Goal: Obtain resource: Download file/media

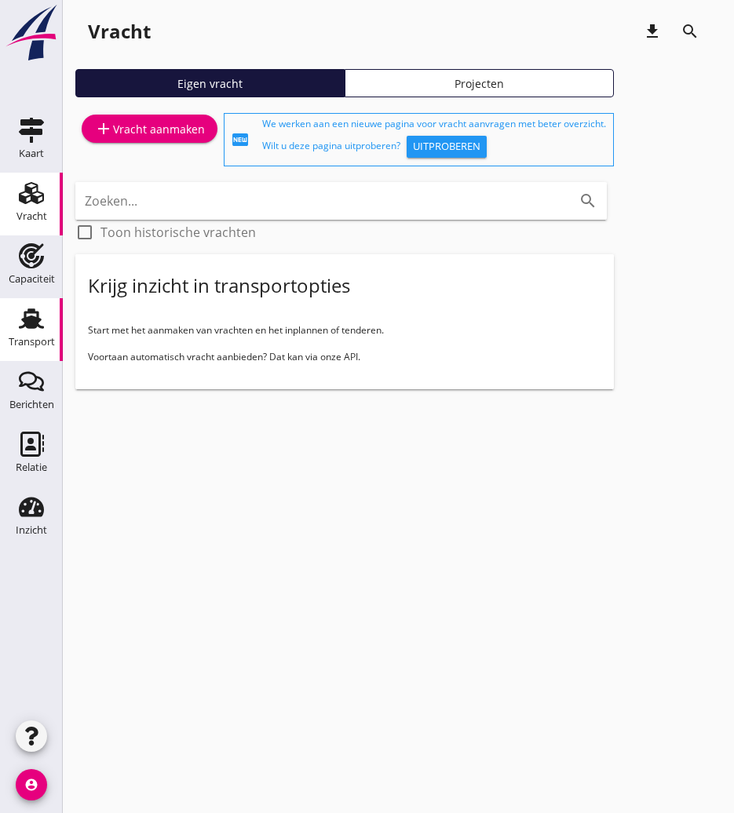
click at [33, 313] on use at bounding box center [31, 318] width 25 height 20
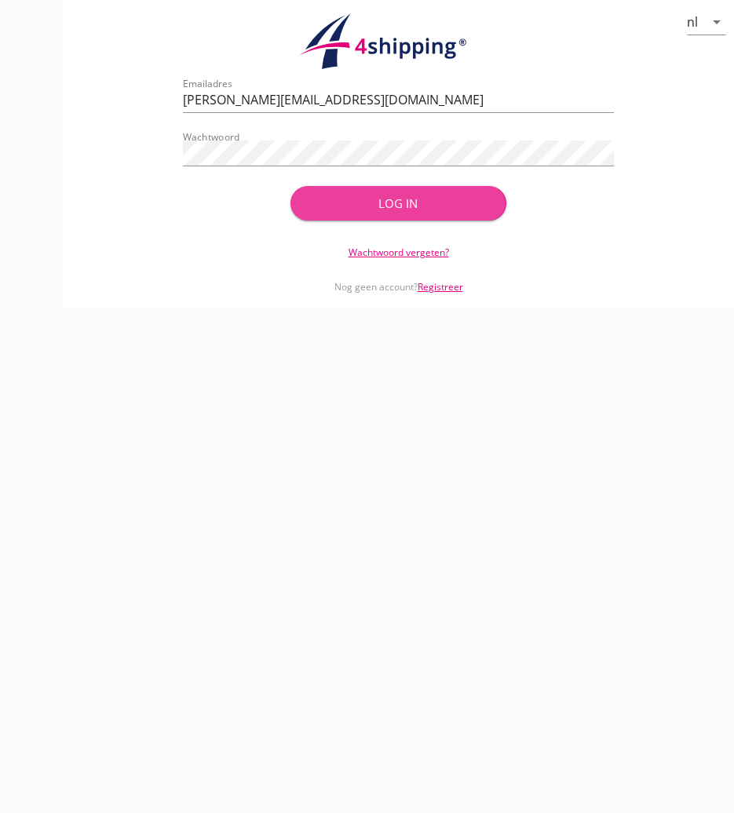
click at [314, 201] on button "Log in" at bounding box center [397, 203] width 215 height 35
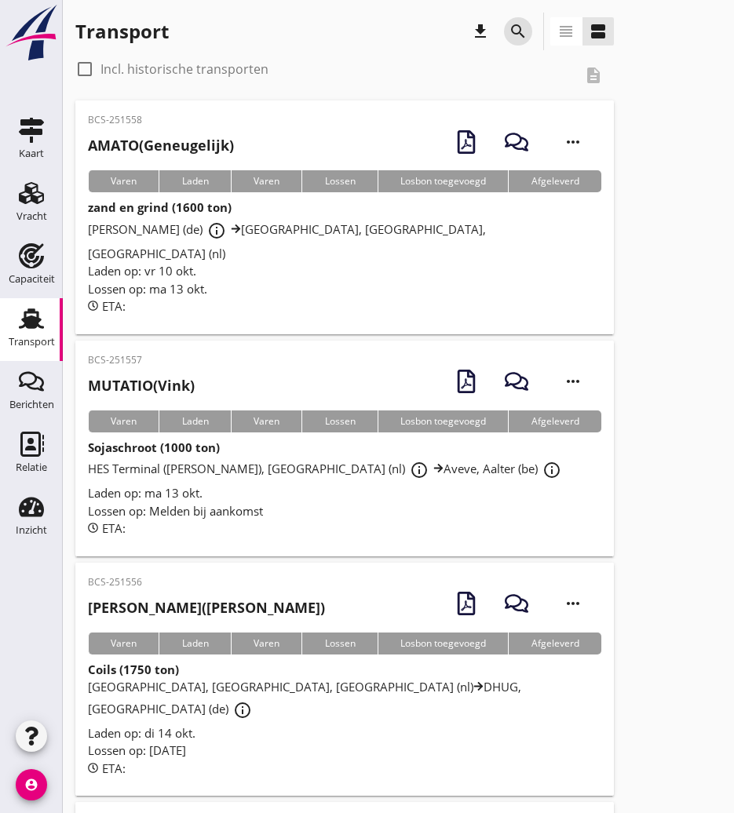
click at [527, 34] on icon "search" at bounding box center [518, 31] width 19 height 19
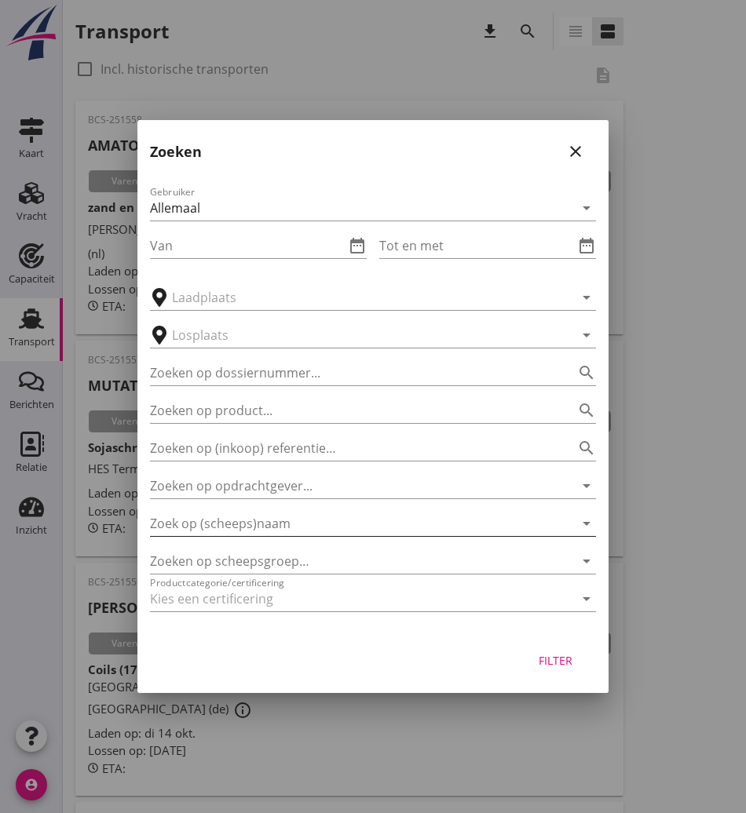
click at [244, 517] on input "Zoek op (scheeps)naam" at bounding box center [351, 523] width 402 height 25
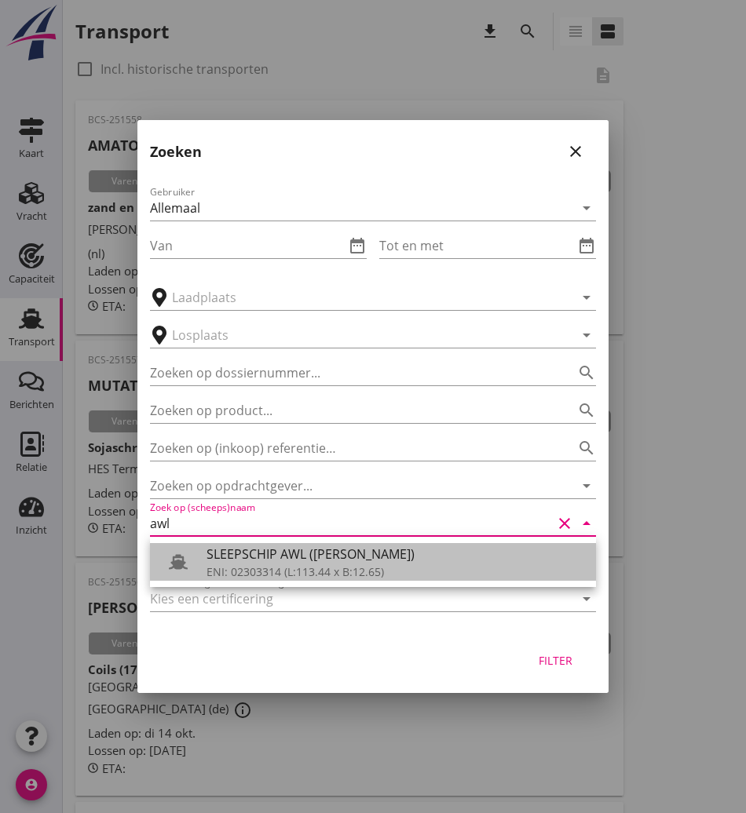
click at [243, 568] on div "ENI: 02303314 (L:113.44 x B:12.65)" at bounding box center [394, 572] width 377 height 16
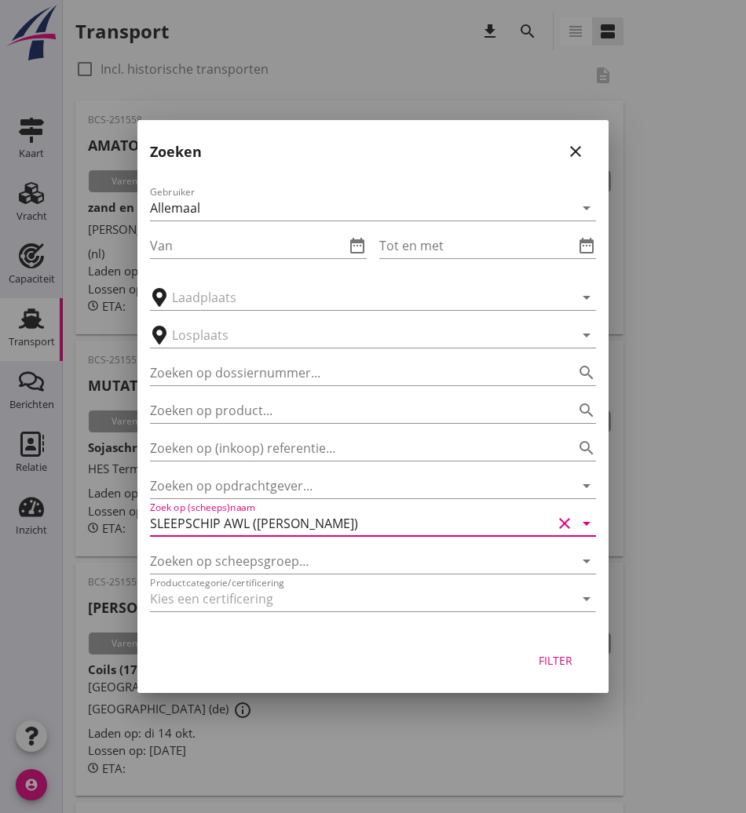
click at [563, 670] on button "Filter" at bounding box center [554, 660] width 69 height 28
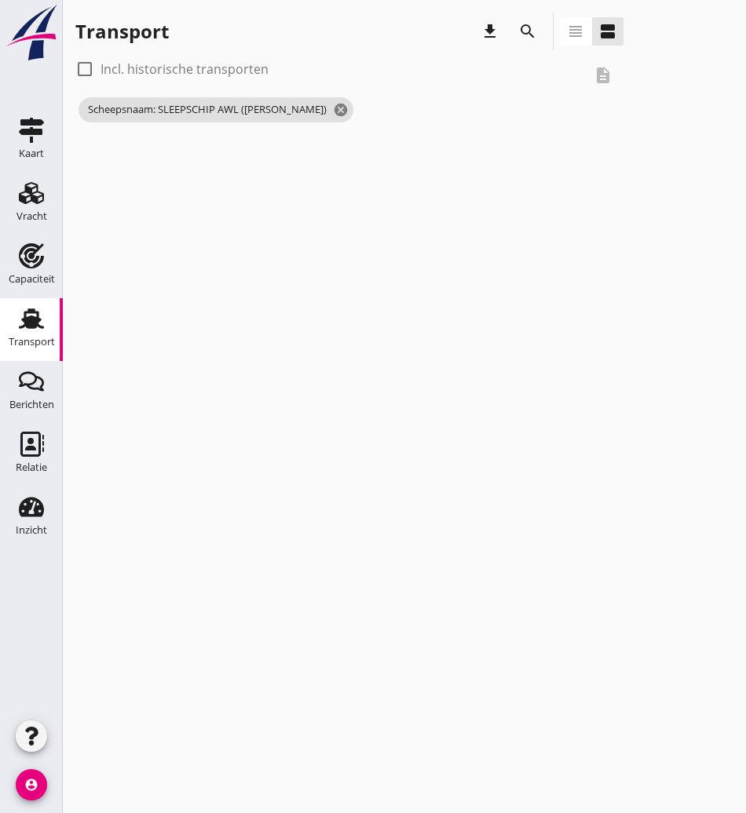
type input "SLEEPSCHIP AWL ([PERSON_NAME])"
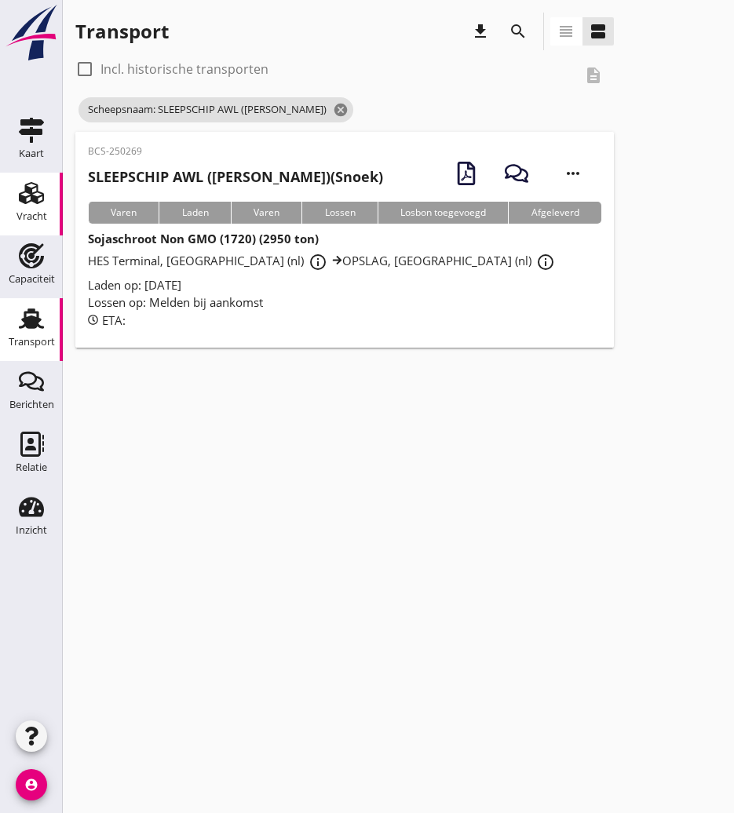
drag, startPoint x: 1, startPoint y: 198, endPoint x: 9, endPoint y: 192, distance: 9.6
click at [1, 197] on link "Vracht Vracht" at bounding box center [31, 204] width 63 height 63
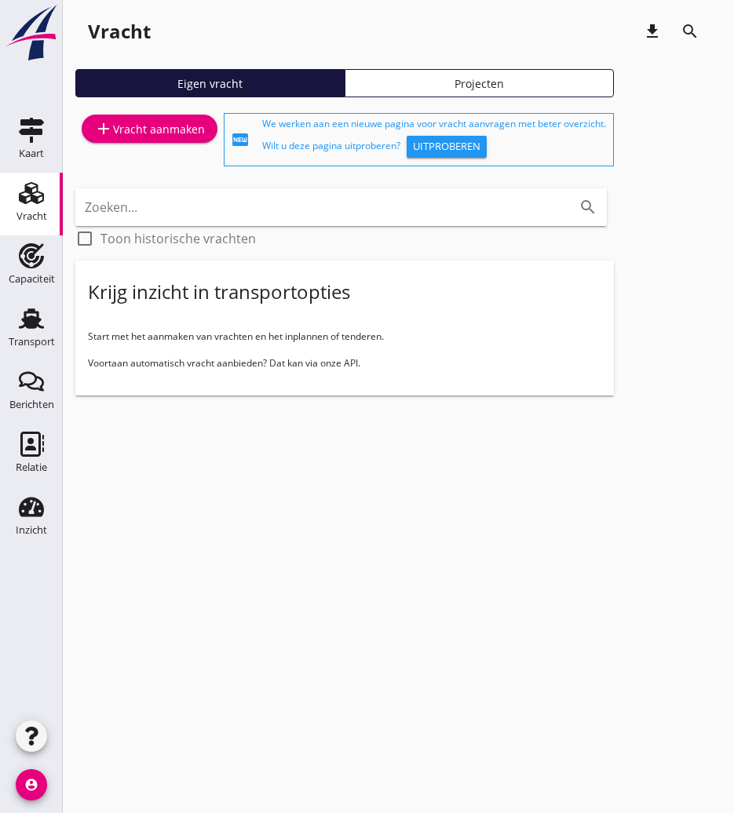
drag, startPoint x: 26, startPoint y: 315, endPoint x: 78, endPoint y: 291, distance: 57.6
click at [26, 315] on use at bounding box center [31, 318] width 25 height 20
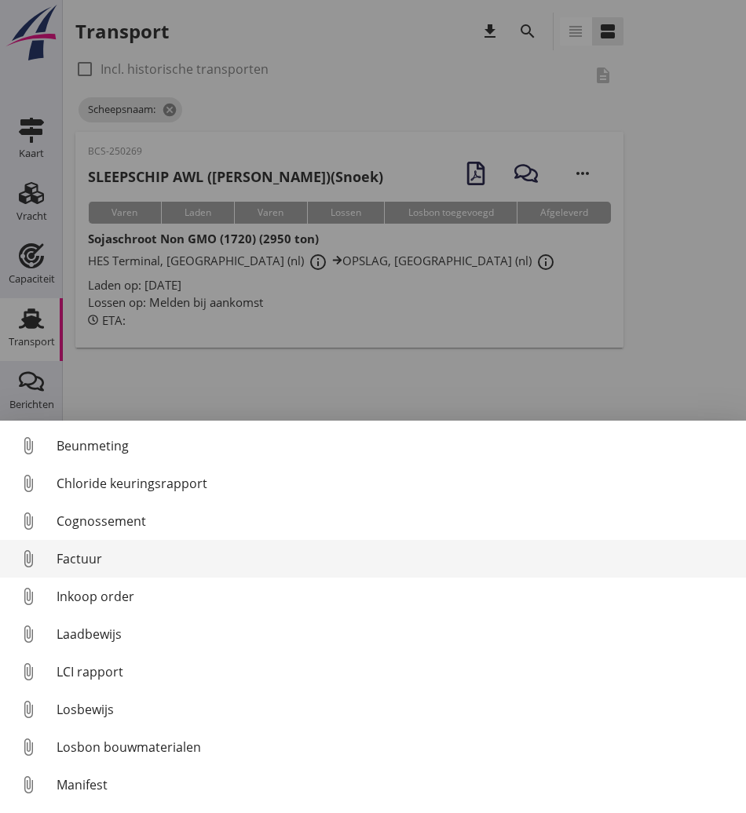
click at [127, 559] on div "Factuur" at bounding box center [395, 558] width 677 height 19
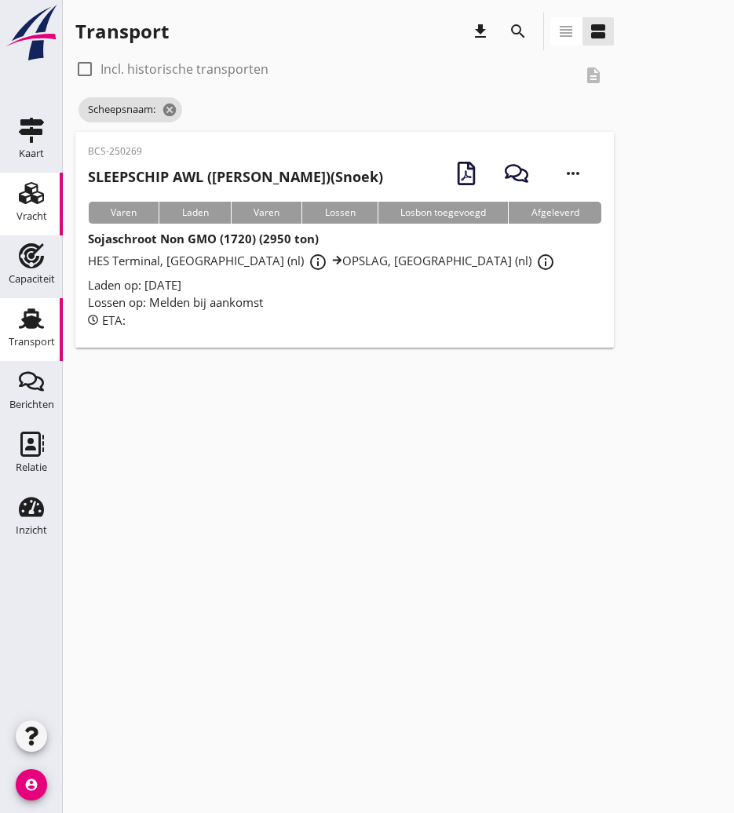
click at [15, 174] on link "Vracht Vracht" at bounding box center [31, 204] width 63 height 63
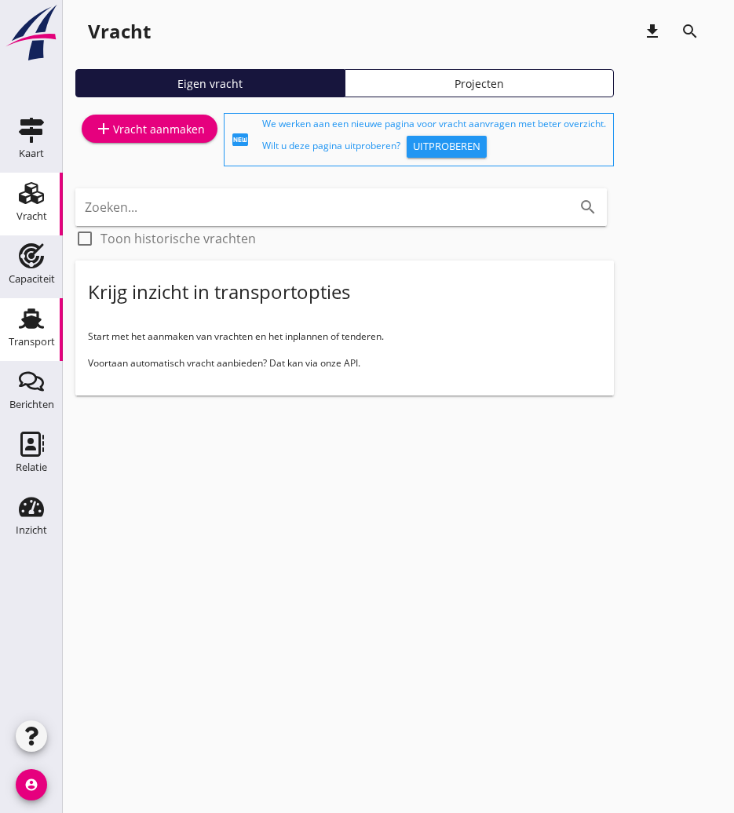
click at [24, 317] on icon "Transport" at bounding box center [31, 318] width 25 height 25
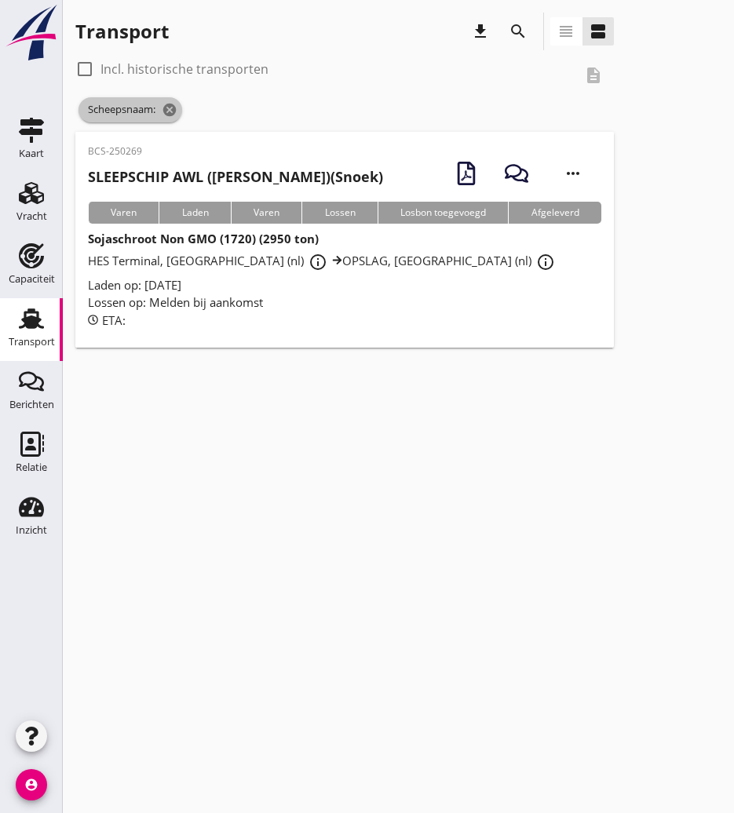
drag, startPoint x: 176, startPoint y: 110, endPoint x: 166, endPoint y: 109, distance: 9.5
click at [176, 110] on icon "cancel" at bounding box center [170, 110] width 16 height 16
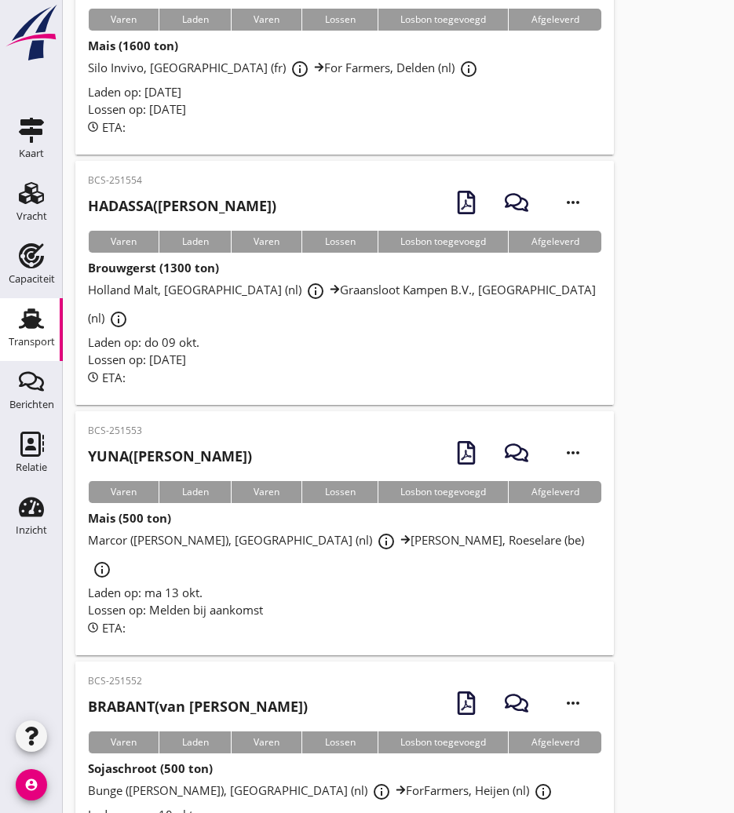
scroll to position [942, 0]
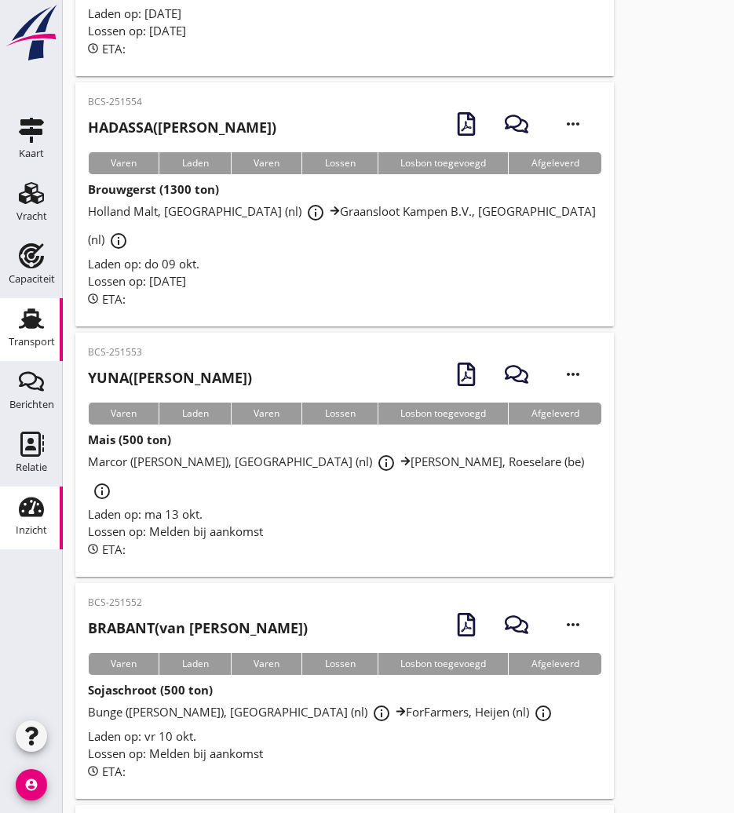
drag, startPoint x: 191, startPoint y: 533, endPoint x: 23, endPoint y: 493, distance: 172.7
click at [191, 618] on h2 "BRABANT (van Raamsdonk)" at bounding box center [198, 628] width 220 height 21
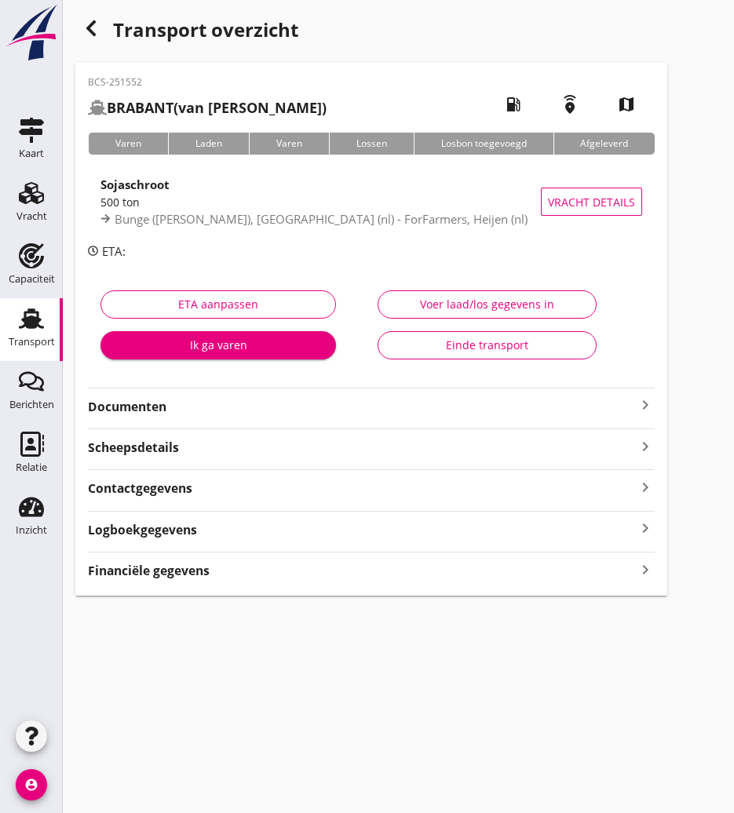
click at [184, 409] on strong "Documenten" at bounding box center [362, 407] width 548 height 18
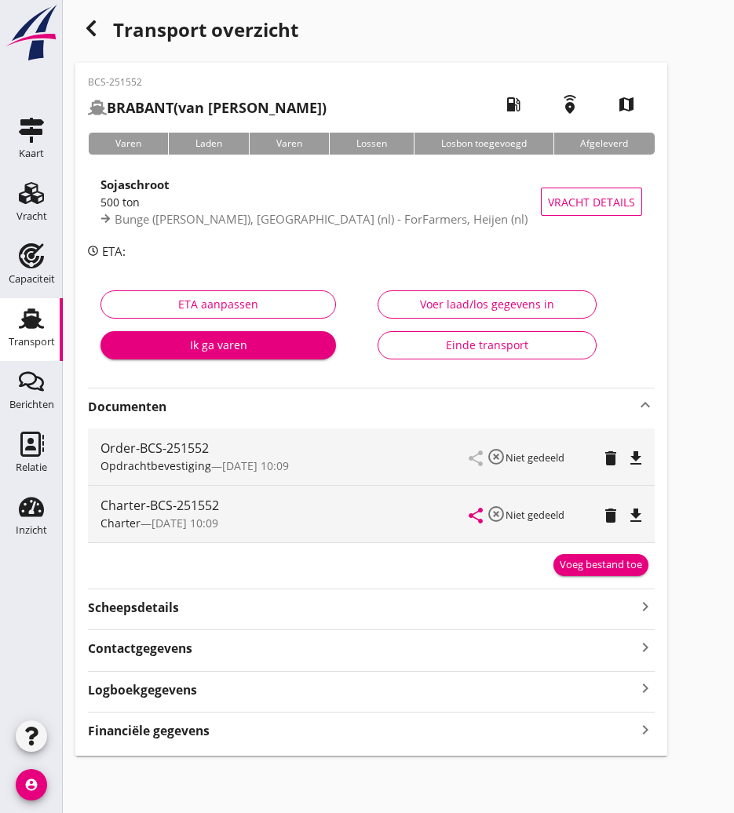
click at [638, 513] on icon "file_download" at bounding box center [635, 515] width 19 height 19
click at [97, 32] on icon "button" at bounding box center [91, 28] width 19 height 19
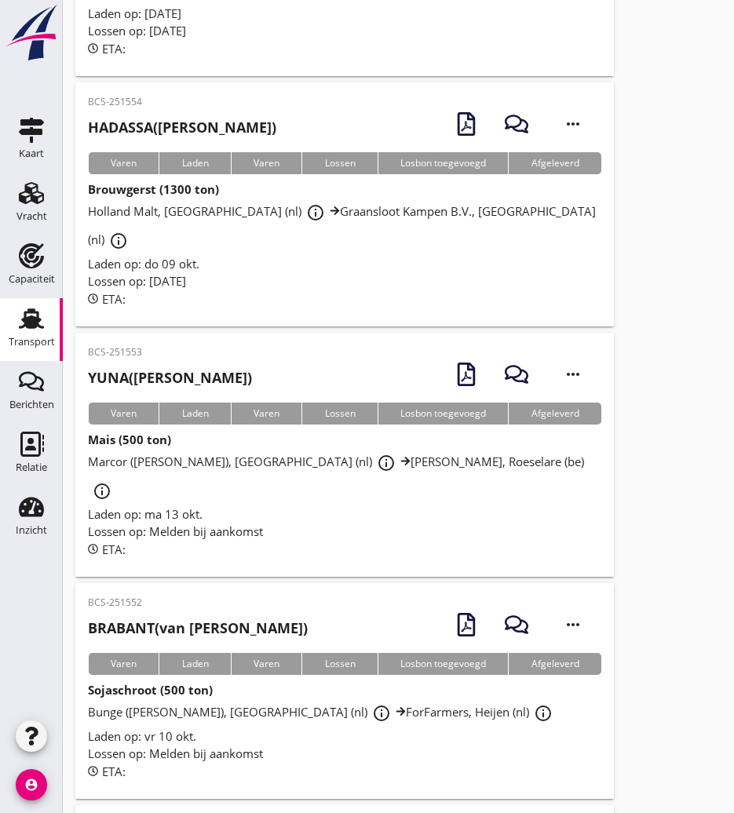
scroll to position [863, 0]
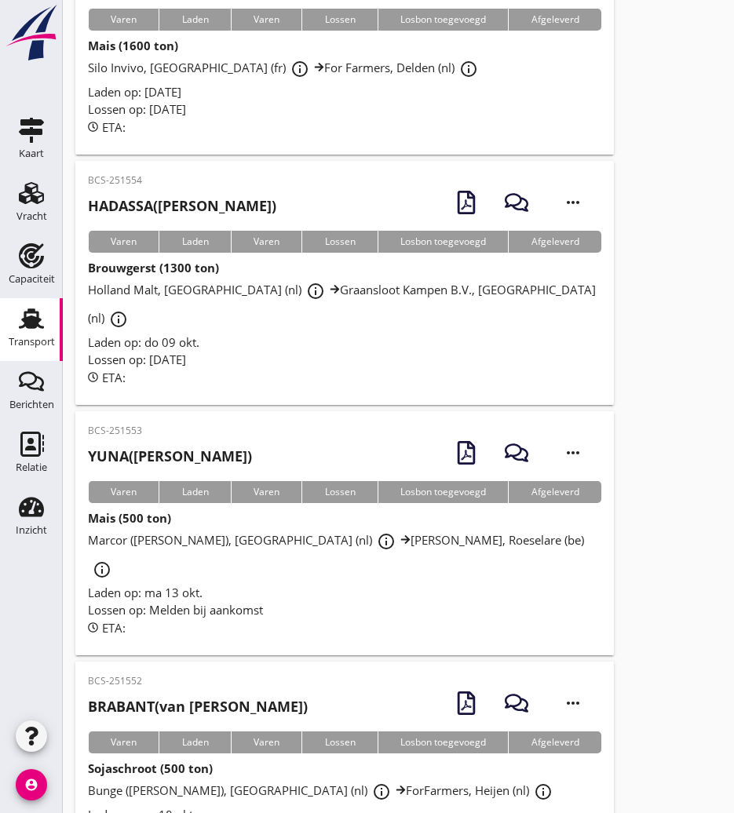
drag, startPoint x: 195, startPoint y: 383, endPoint x: 159, endPoint y: 385, distance: 36.9
click at [195, 446] on h2 "YUNA ([PERSON_NAME])" at bounding box center [170, 456] width 164 height 21
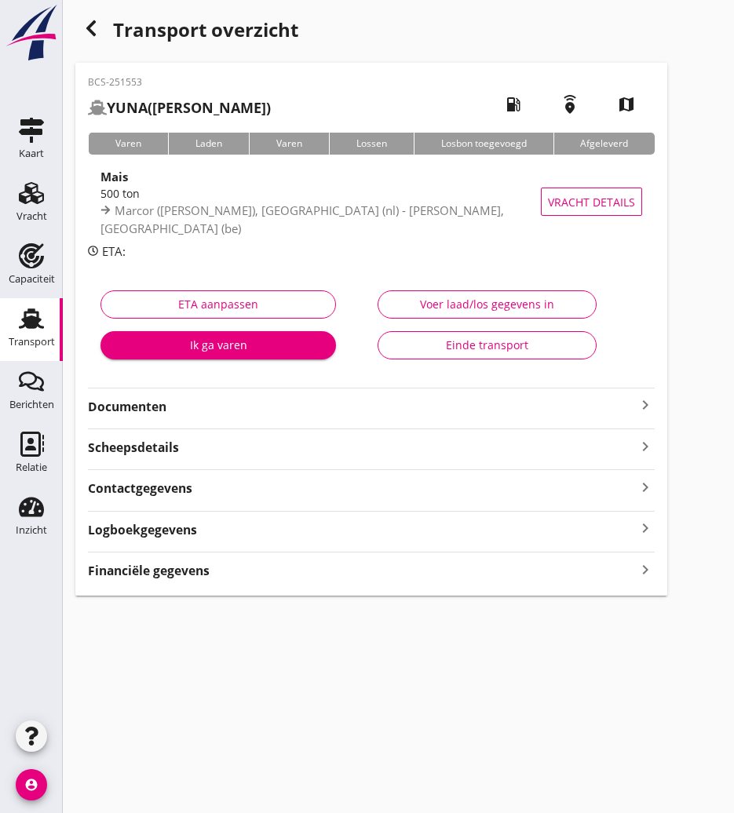
click at [259, 404] on strong "Documenten" at bounding box center [362, 407] width 548 height 18
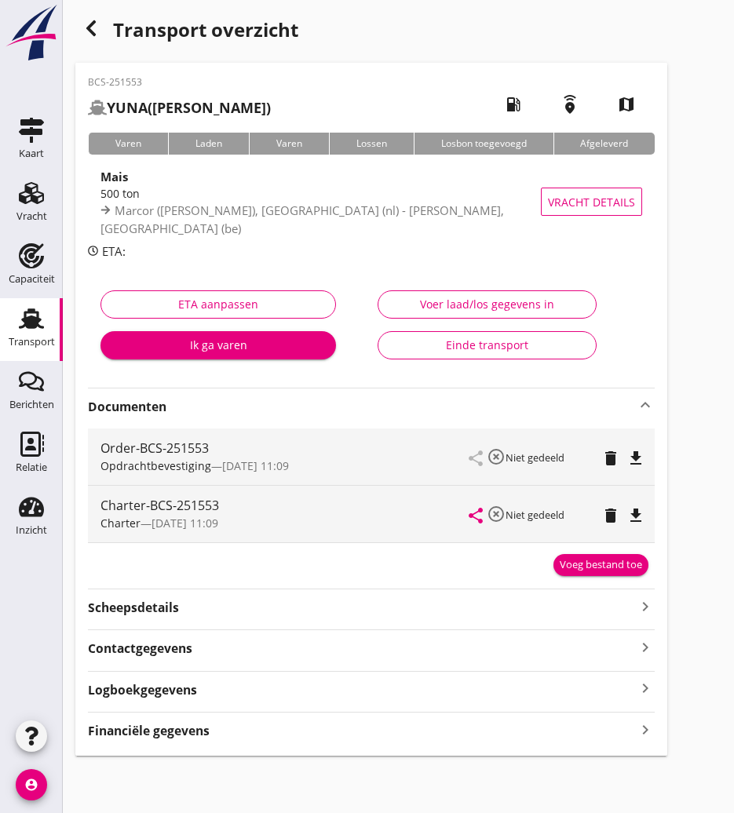
click at [641, 517] on icon "file_download" at bounding box center [635, 515] width 19 height 19
click at [85, 21] on icon "button" at bounding box center [91, 28] width 19 height 19
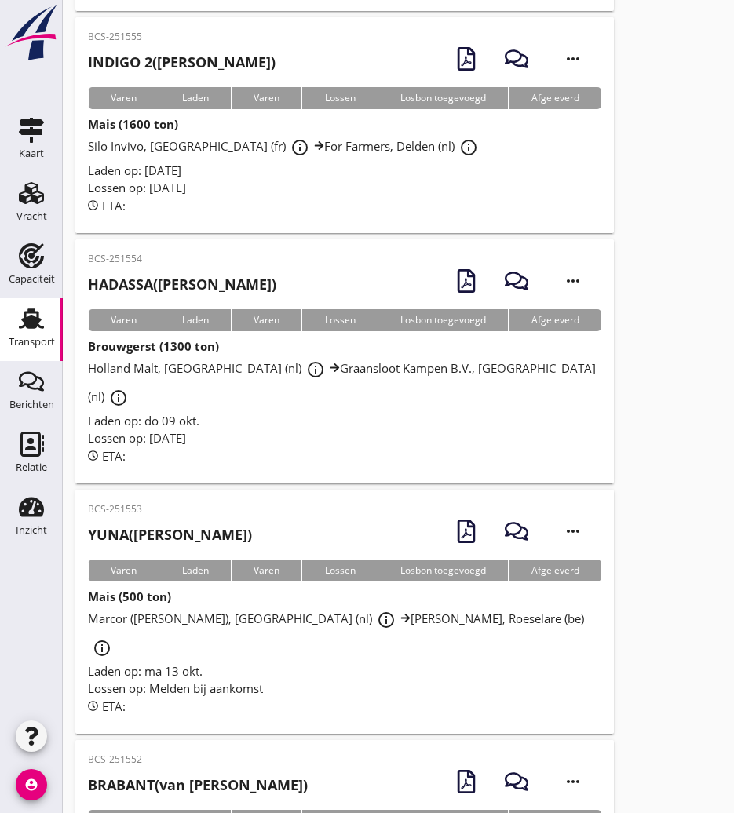
scroll to position [706, 0]
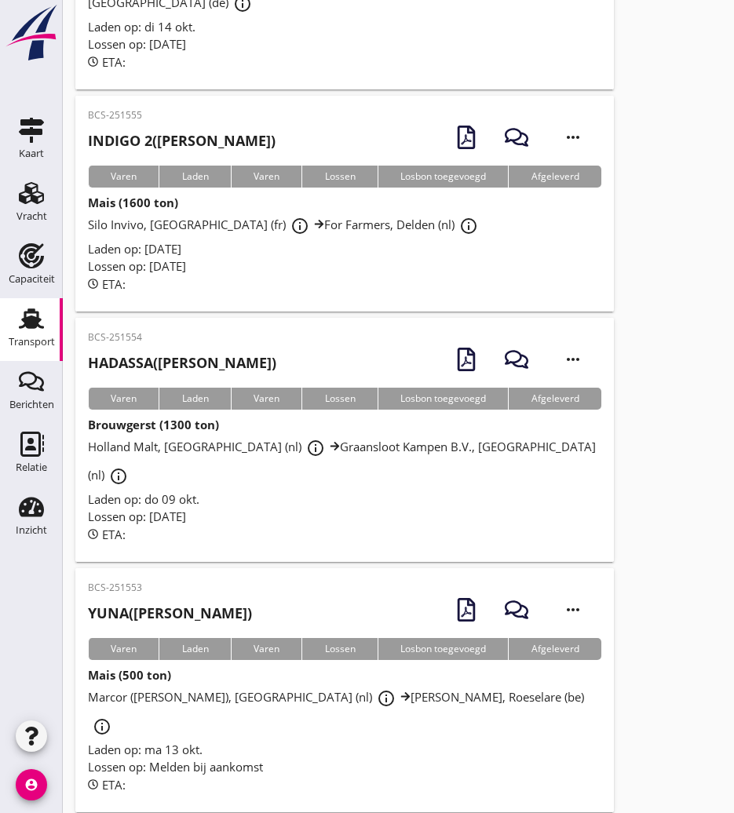
click at [188, 352] on h2 "HADASSA ([PERSON_NAME])" at bounding box center [182, 362] width 188 height 21
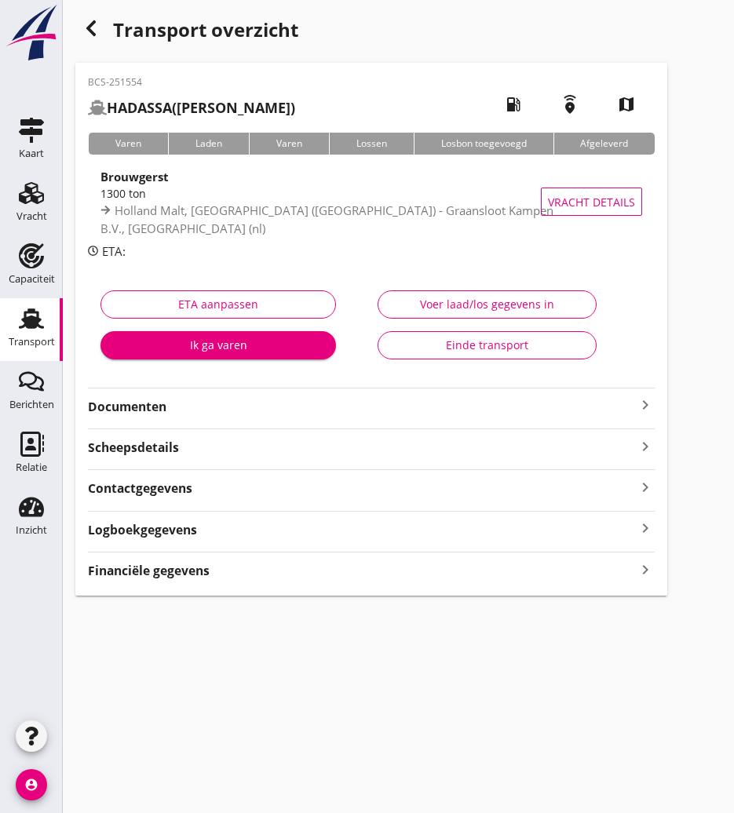
click at [168, 413] on strong "Documenten" at bounding box center [362, 407] width 548 height 18
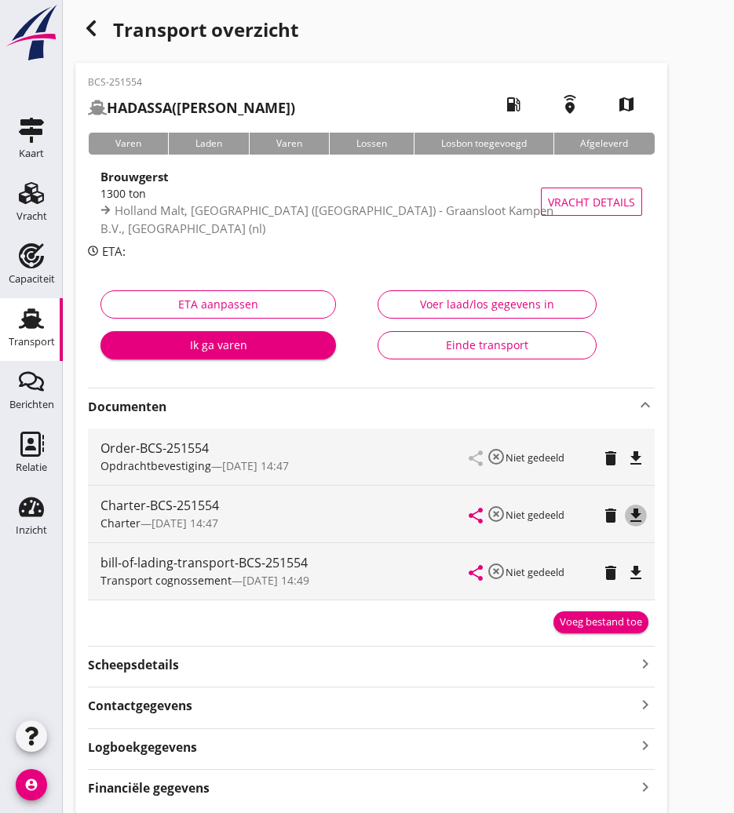
click at [637, 515] on icon "file_download" at bounding box center [635, 515] width 19 height 19
click at [84, 35] on icon "button" at bounding box center [91, 28] width 19 height 19
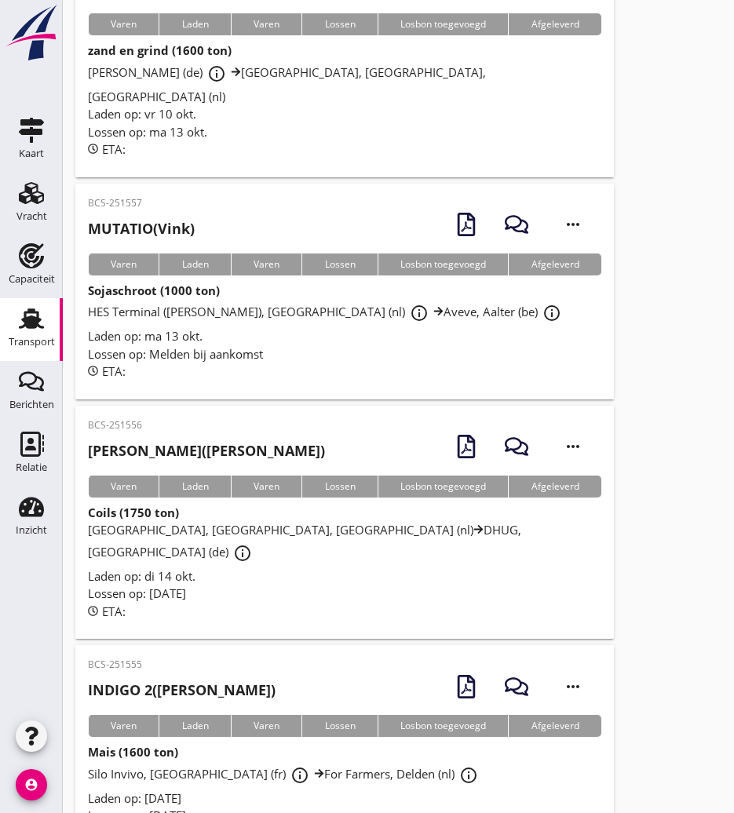
scroll to position [314, 0]
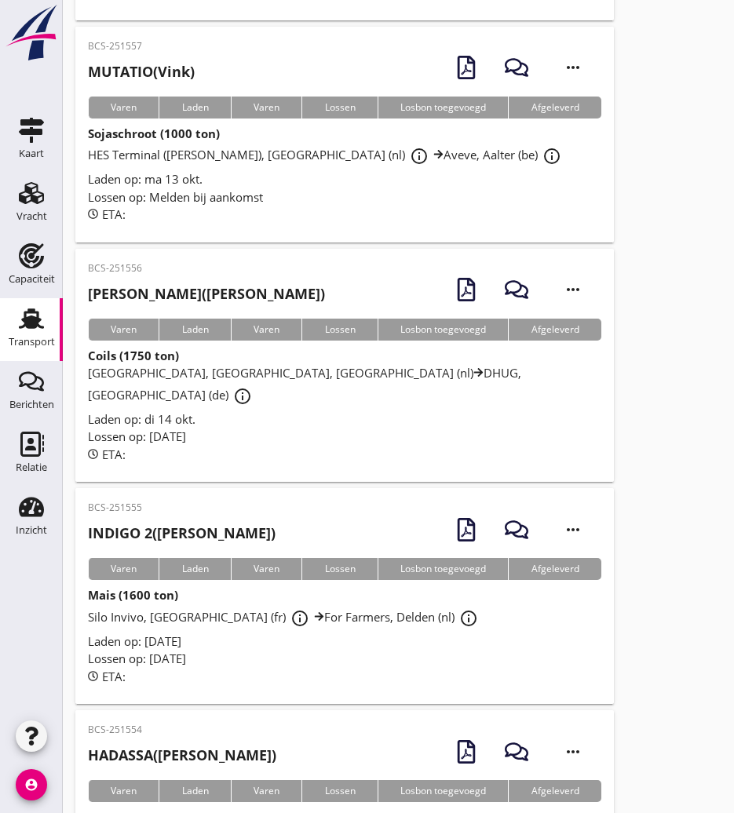
click at [228, 501] on p "BCS-251555" at bounding box center [182, 508] width 188 height 14
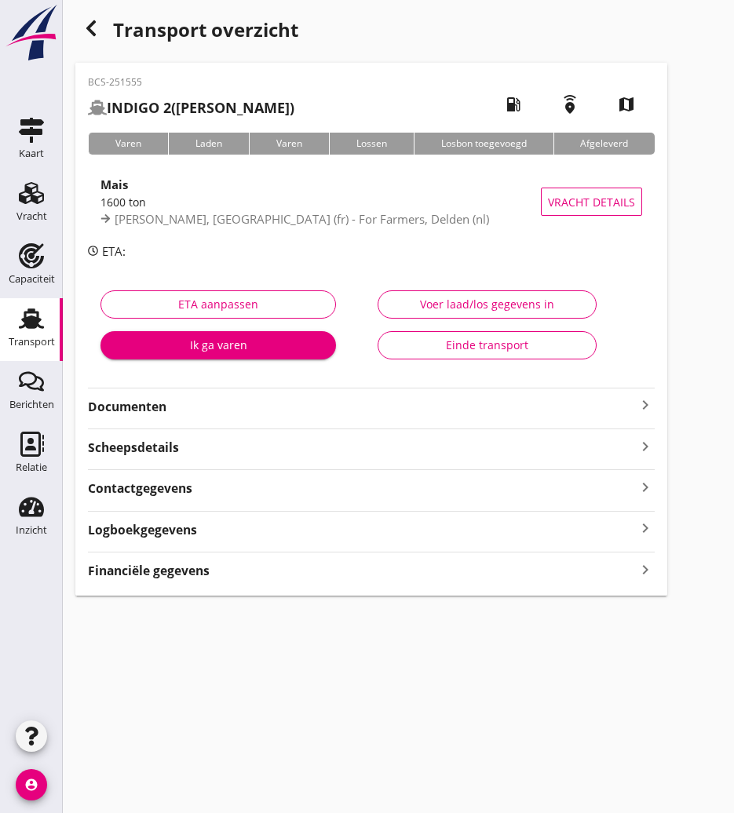
click at [250, 408] on strong "Documenten" at bounding box center [362, 407] width 548 height 18
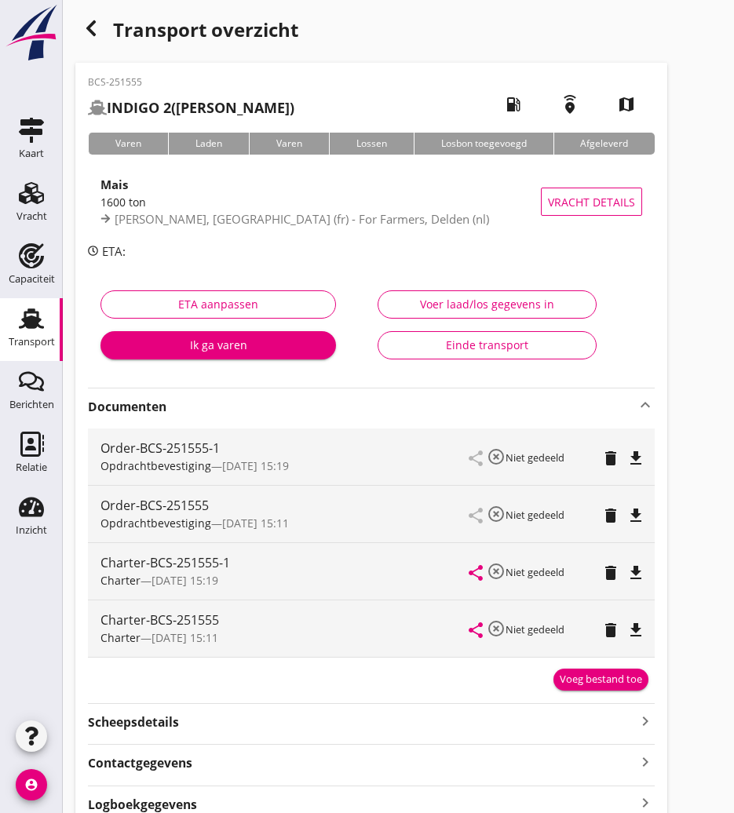
click at [639, 576] on icon "file_download" at bounding box center [635, 573] width 19 height 19
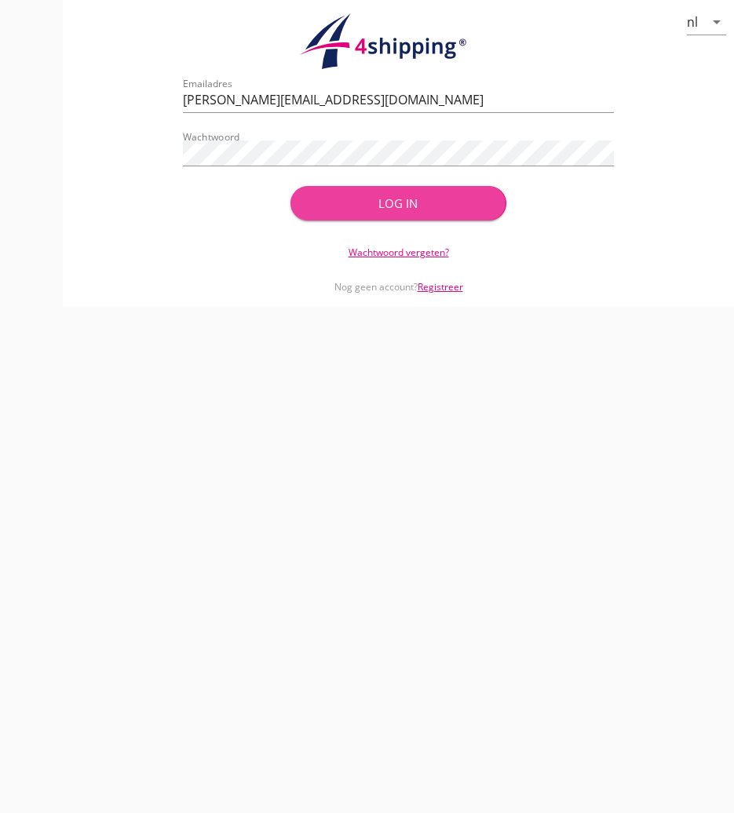
click at [429, 193] on button "Log in" at bounding box center [397, 203] width 215 height 35
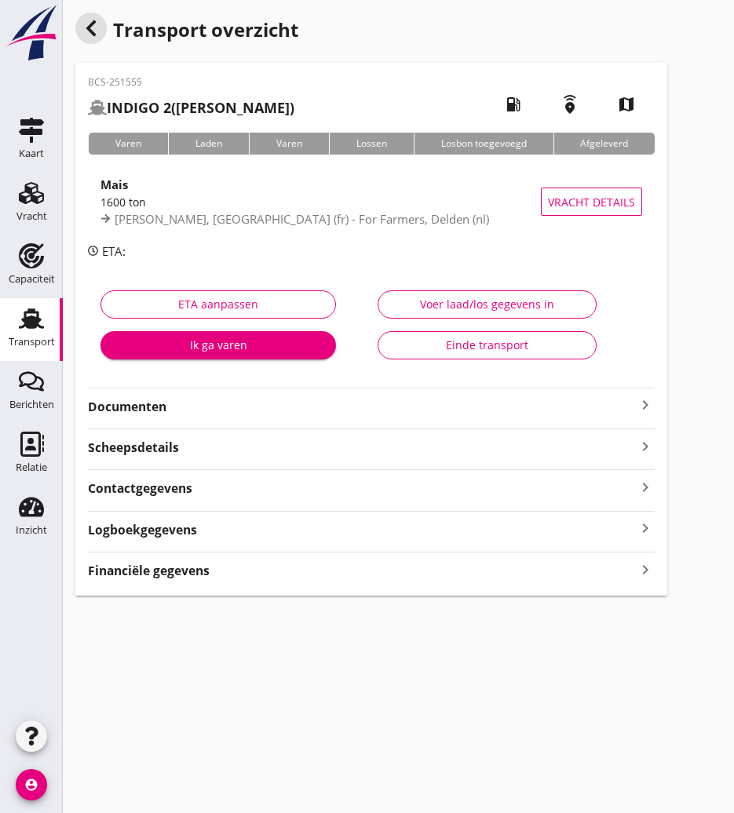
click at [99, 40] on div "button" at bounding box center [90, 28] width 31 height 31
click at [79, 24] on div "button" at bounding box center [90, 28] width 31 height 31
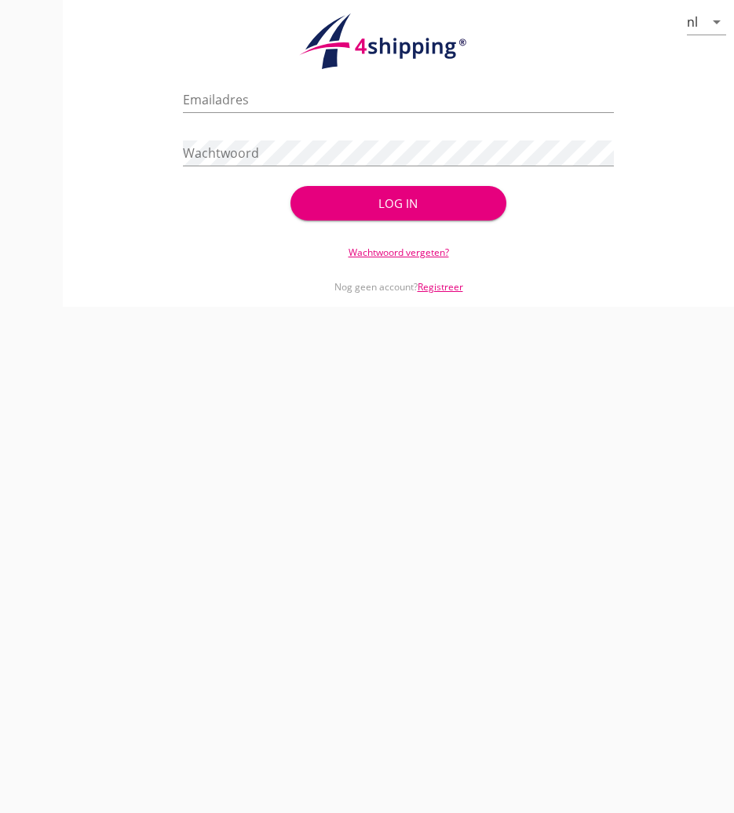
type input "[PERSON_NAME][EMAIL_ADDRESS][DOMAIN_NAME]"
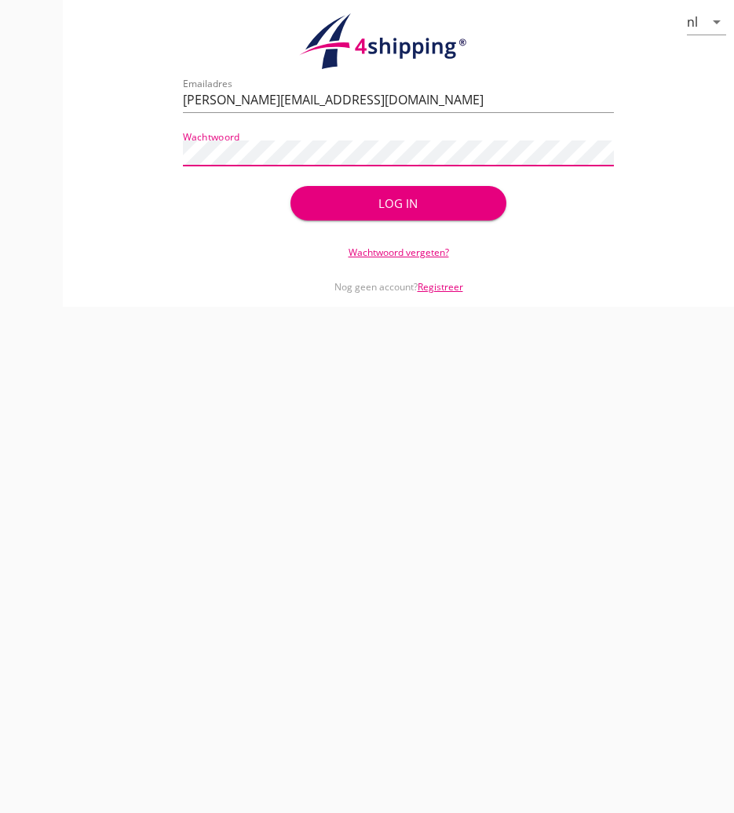
click at [432, 199] on div "Log in" at bounding box center [398, 204] width 165 height 18
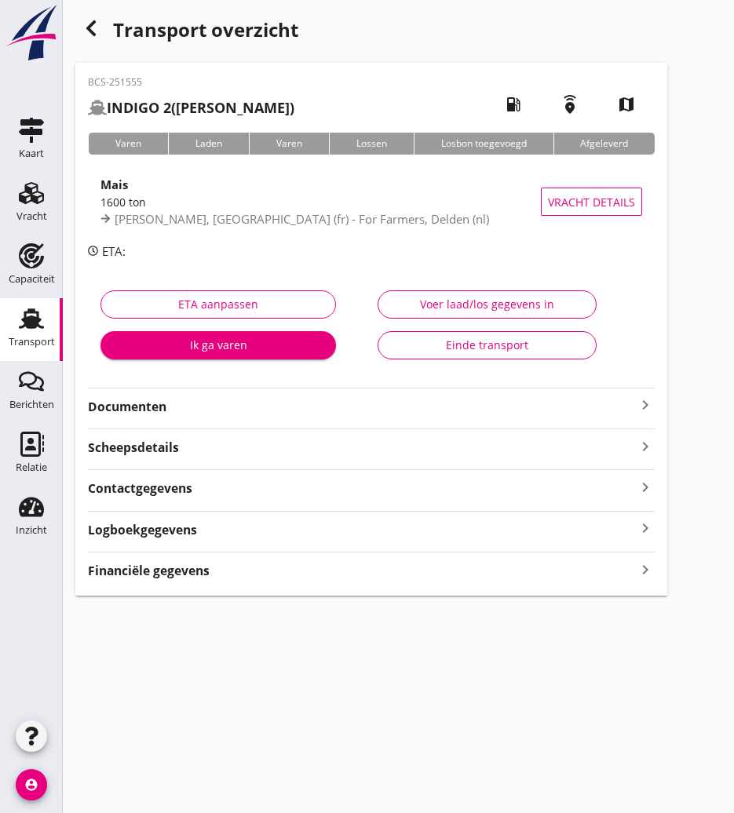
drag, startPoint x: 90, startPoint y: 28, endPoint x: 547, endPoint y: 642, distance: 765.2
click at [91, 28] on icon "button" at bounding box center [91, 28] width 19 height 19
click at [91, 27] on icon "button" at bounding box center [91, 28] width 19 height 19
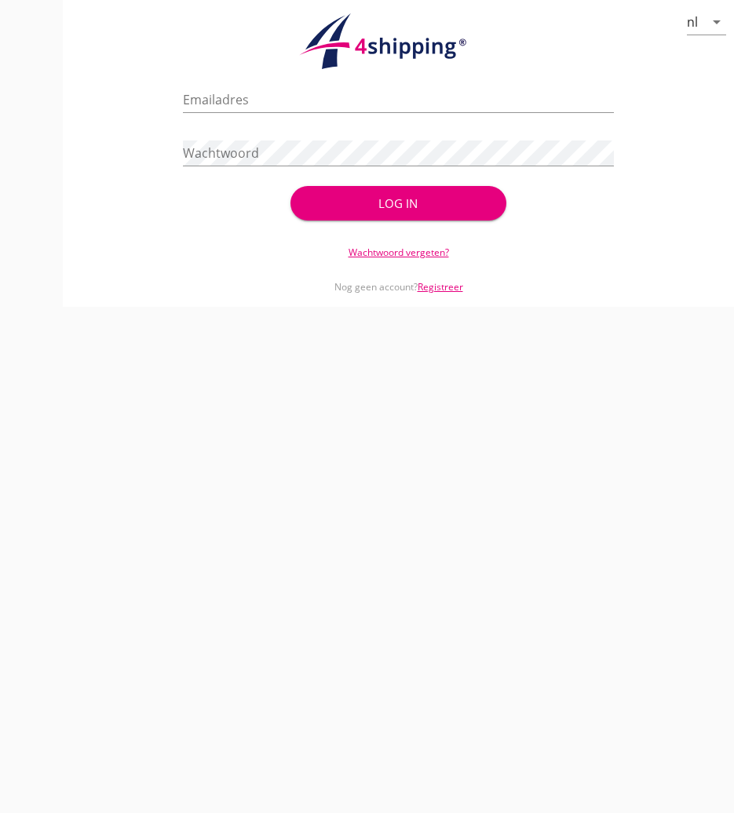
type input "[PERSON_NAME][EMAIL_ADDRESS][DOMAIN_NAME]"
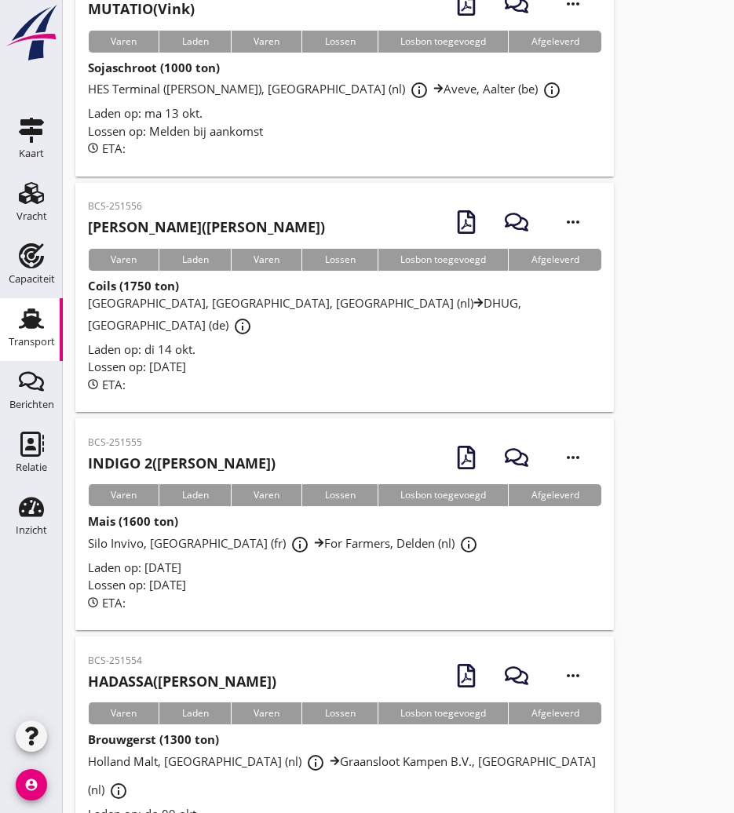
scroll to position [549, 0]
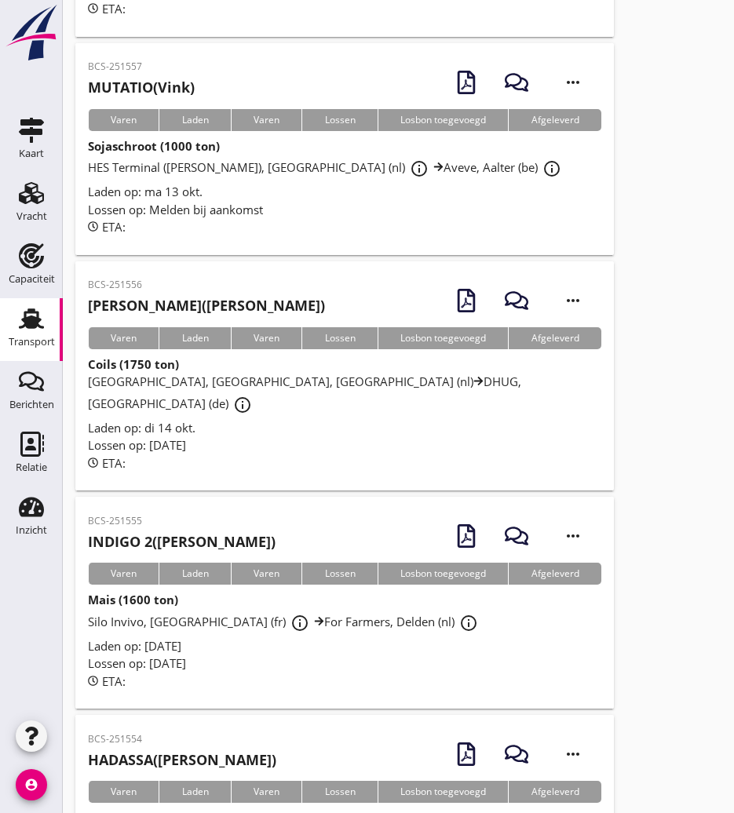
click at [194, 295] on h2 "MARIA JEANET (De Koning Gans)" at bounding box center [206, 305] width 237 height 21
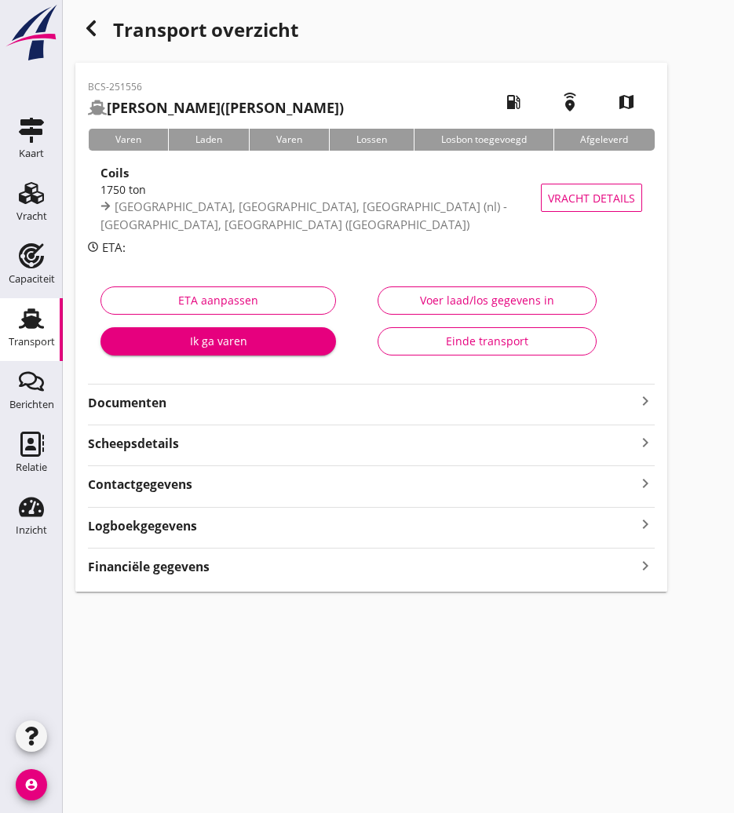
click at [243, 408] on strong "Documenten" at bounding box center [362, 403] width 548 height 18
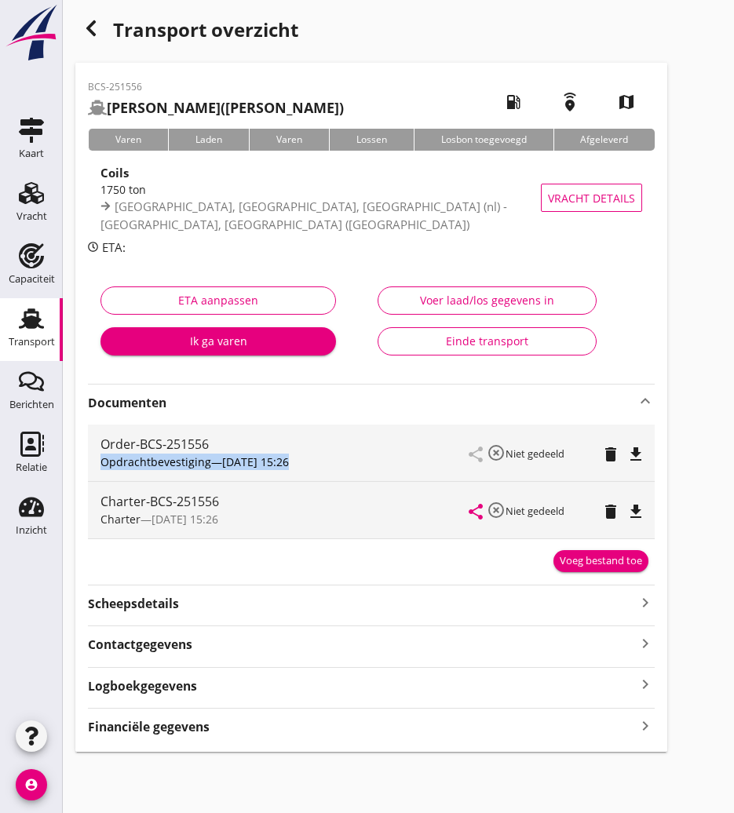
click at [513, 414] on div "Documenten keyboard_arrow_up Order-BCS-251556 Opdrachtbevestiging — 09/10 15:26…" at bounding box center [371, 478] width 567 height 188
drag, startPoint x: 513, startPoint y: 414, endPoint x: 634, endPoint y: 506, distance: 151.8
click at [634, 506] on icon "file_download" at bounding box center [635, 511] width 19 height 19
click at [84, 31] on icon "button" at bounding box center [91, 28] width 19 height 19
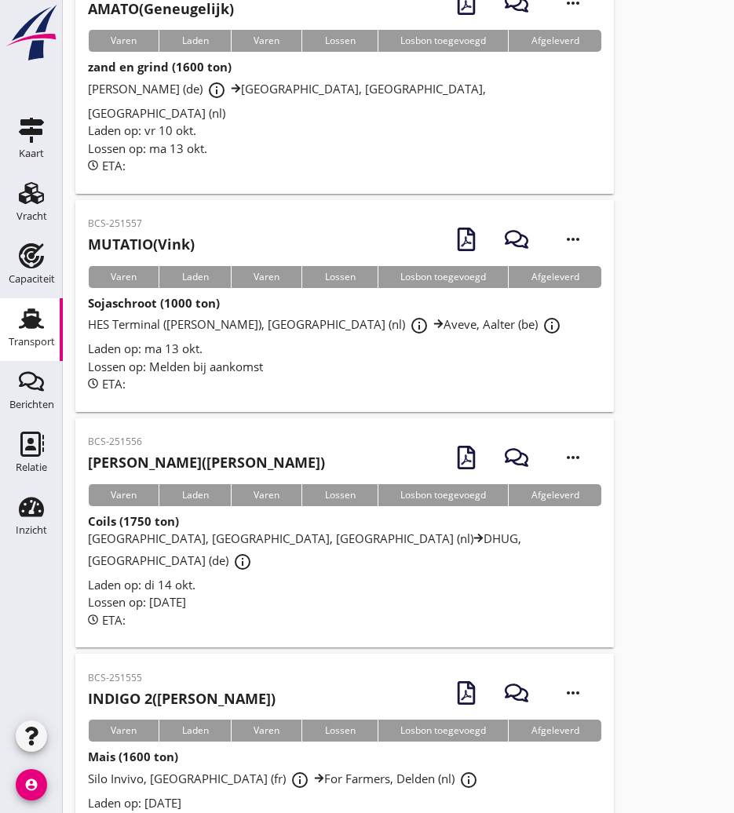
scroll to position [314, 0]
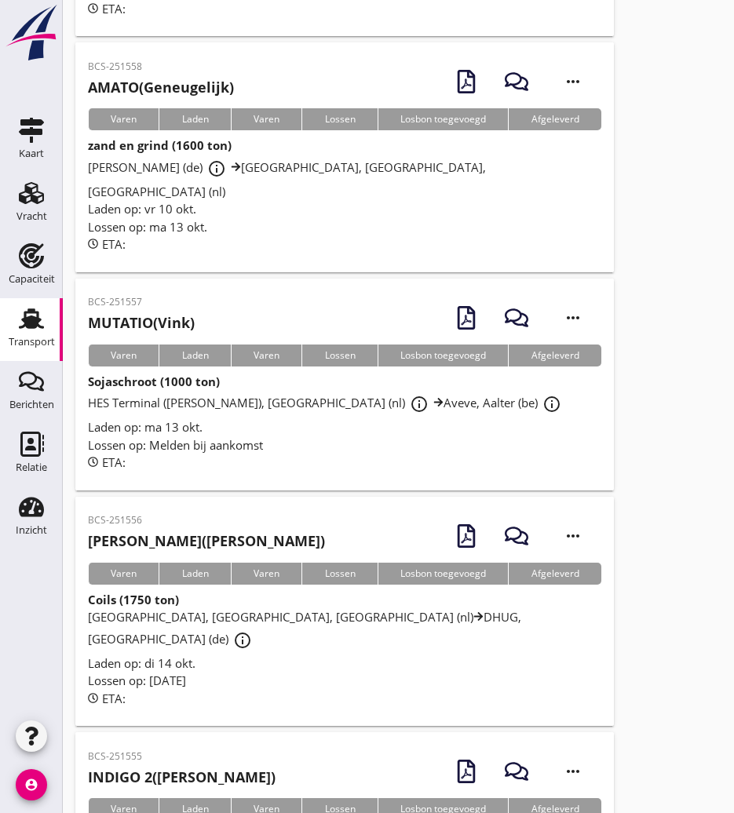
click at [160, 312] on h2 "MUTATIO (Vink)" at bounding box center [141, 322] width 107 height 21
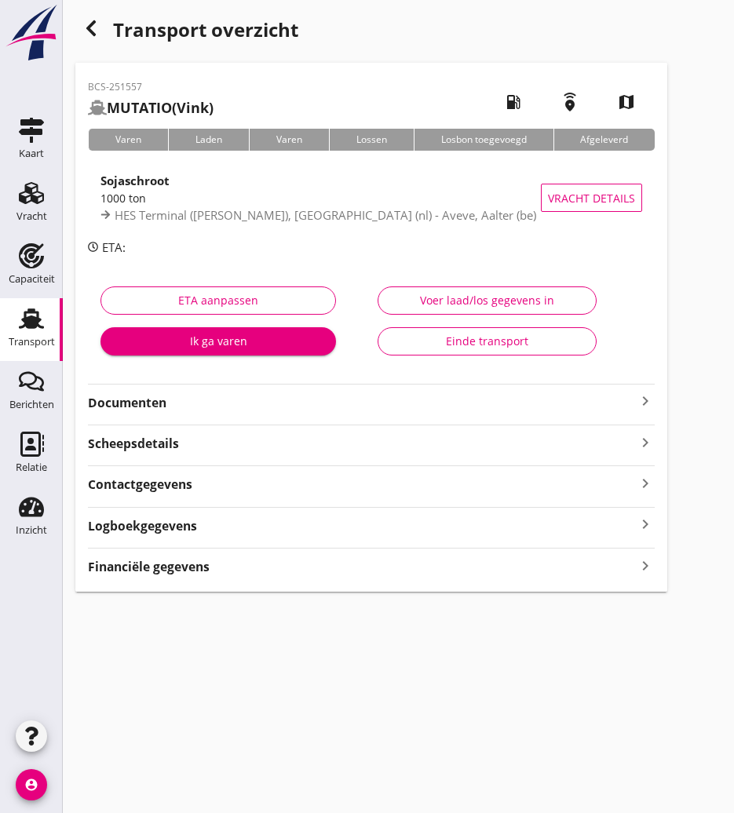
click at [89, 18] on div "button" at bounding box center [90, 28] width 31 height 31
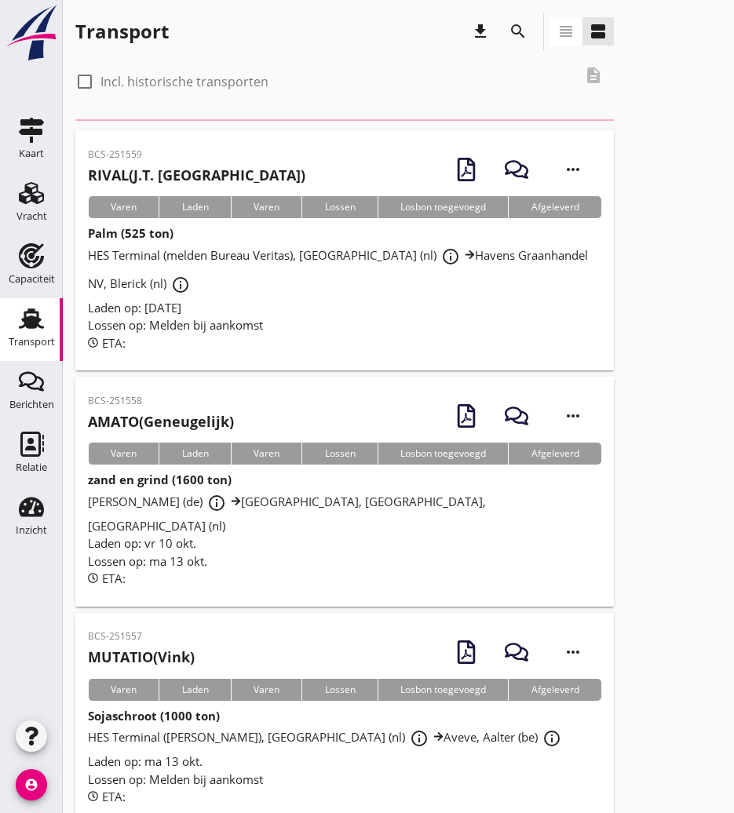
scroll to position [314, 0]
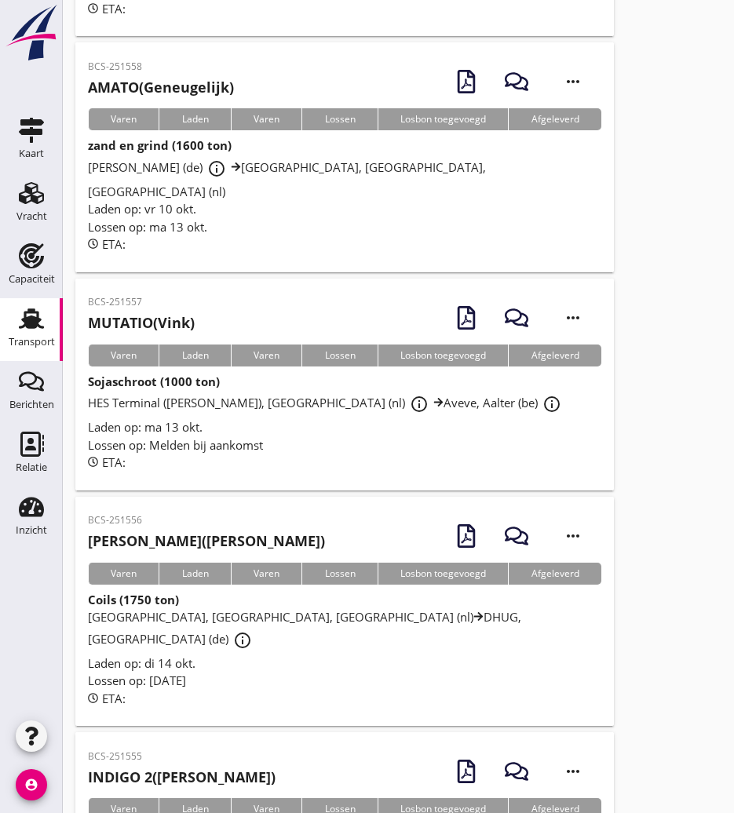
click at [204, 325] on div "BCS-251557 MUTATIO (Vink) more_horiz" at bounding box center [344, 317] width 513 height 53
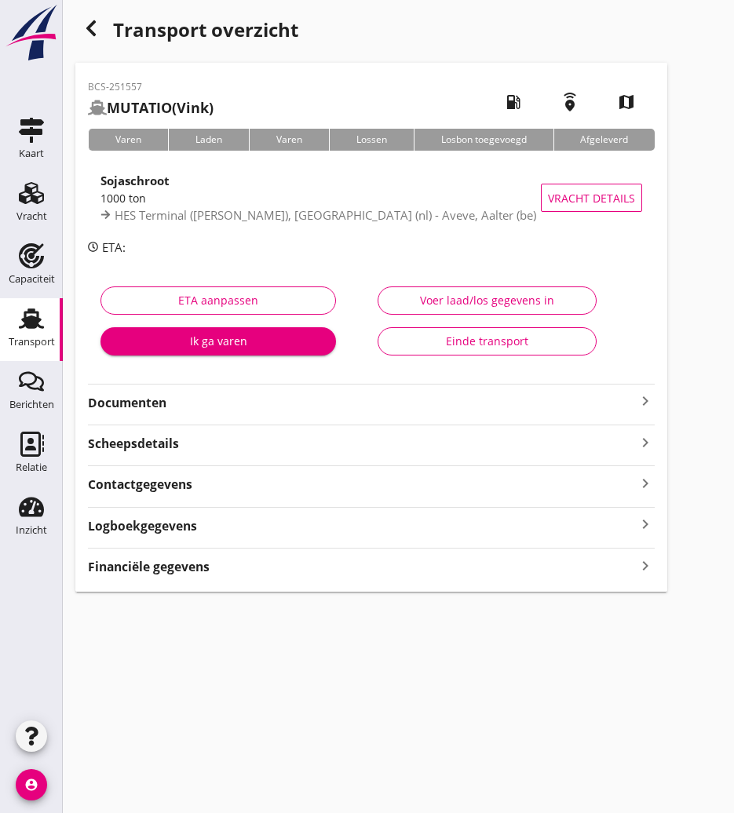
click at [115, 400] on strong "Documenten" at bounding box center [362, 403] width 548 height 18
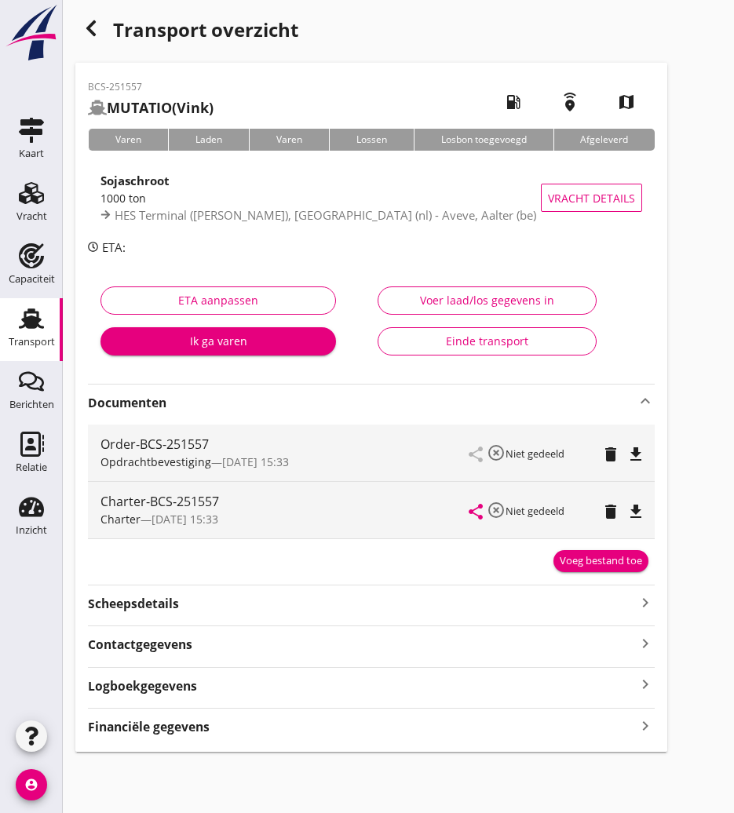
click at [637, 508] on icon "file_download" at bounding box center [635, 511] width 19 height 19
click at [93, 24] on use "button" at bounding box center [90, 28] width 9 height 16
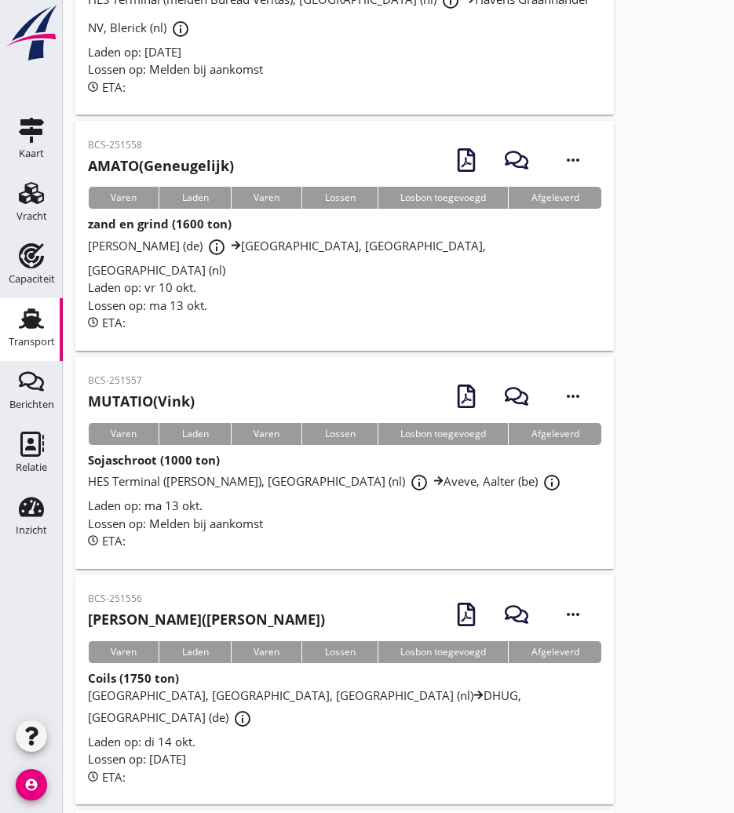
scroll to position [78, 0]
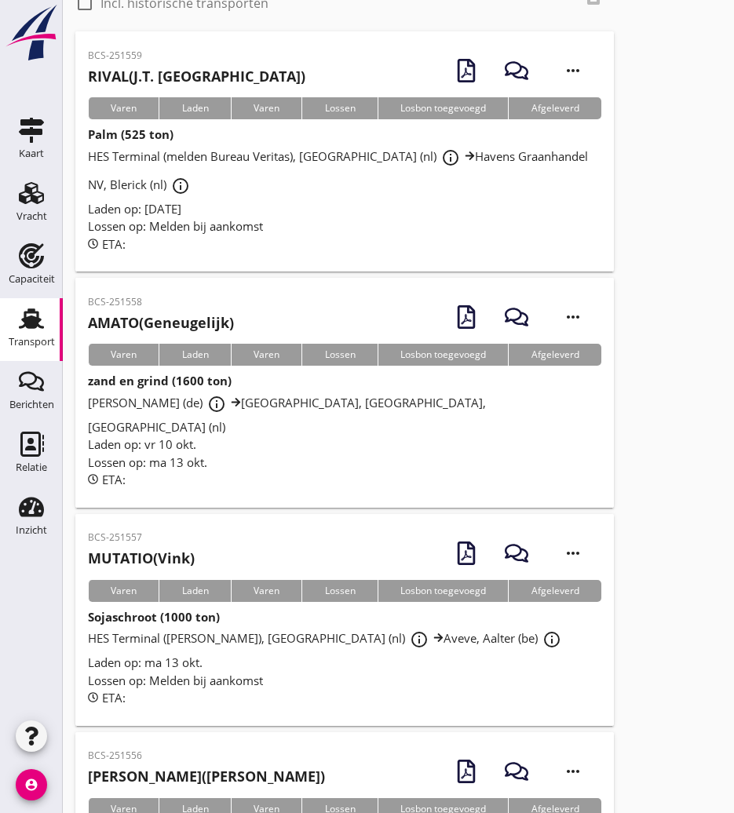
click at [183, 311] on div "BCS-251558 AMATO (Geneugelijk)" at bounding box center [161, 314] width 146 height 38
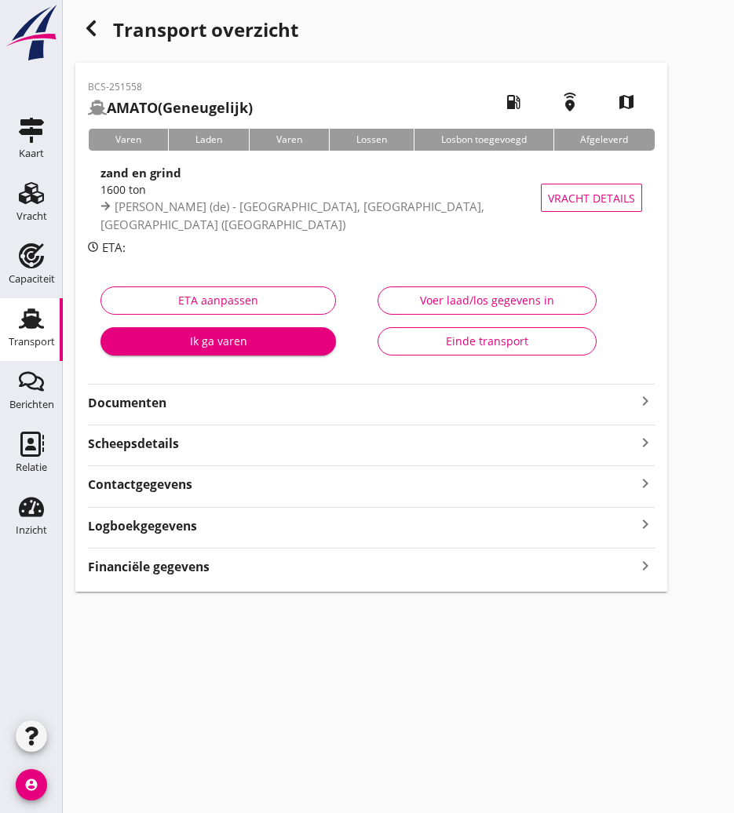
click at [136, 404] on strong "Documenten" at bounding box center [362, 403] width 548 height 18
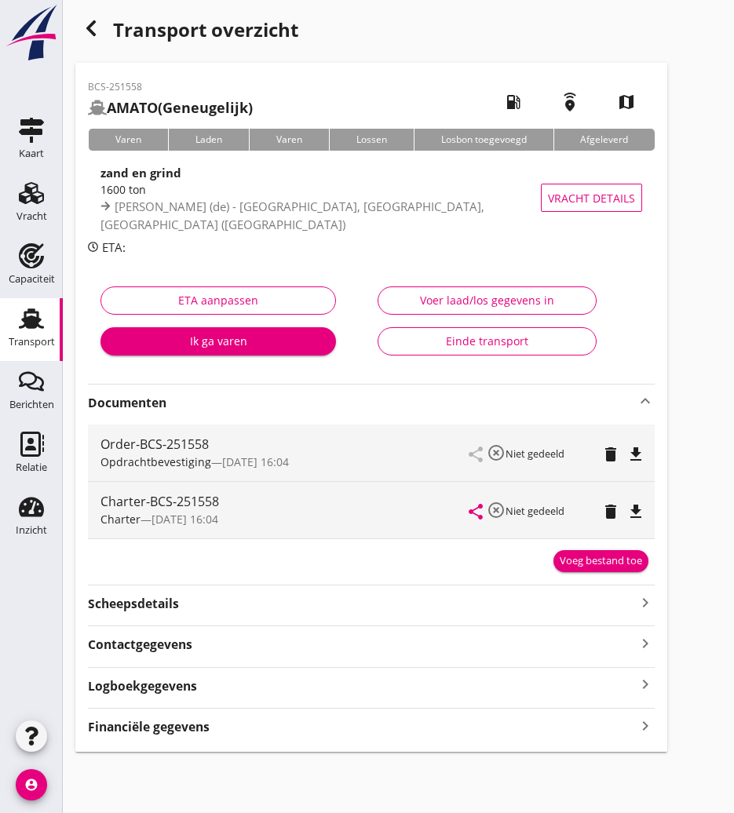
click at [632, 506] on icon "file_download" at bounding box center [635, 511] width 19 height 19
click at [89, 23] on icon "button" at bounding box center [91, 28] width 19 height 19
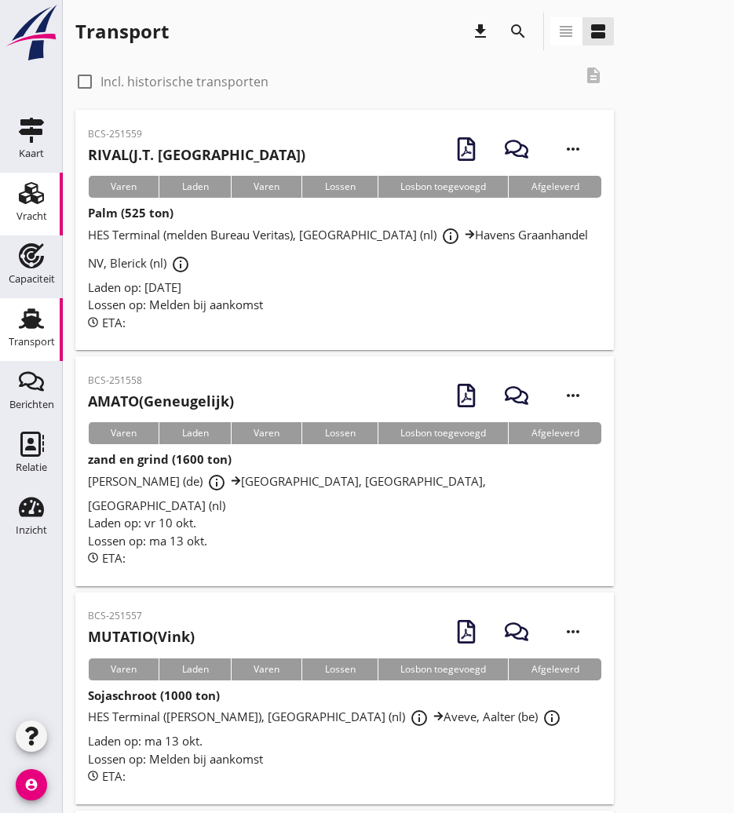
drag, startPoint x: 15, startPoint y: 198, endPoint x: 24, endPoint y: 202, distance: 10.2
click at [16, 197] on div "Vracht" at bounding box center [32, 193] width 38 height 25
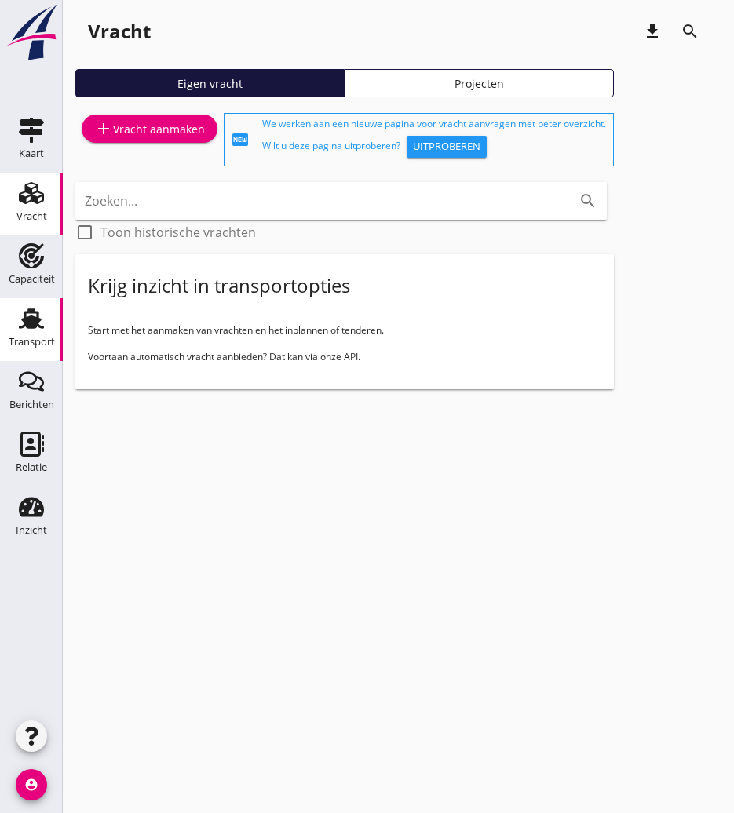
click at [23, 325] on icon "Transport" at bounding box center [31, 318] width 25 height 25
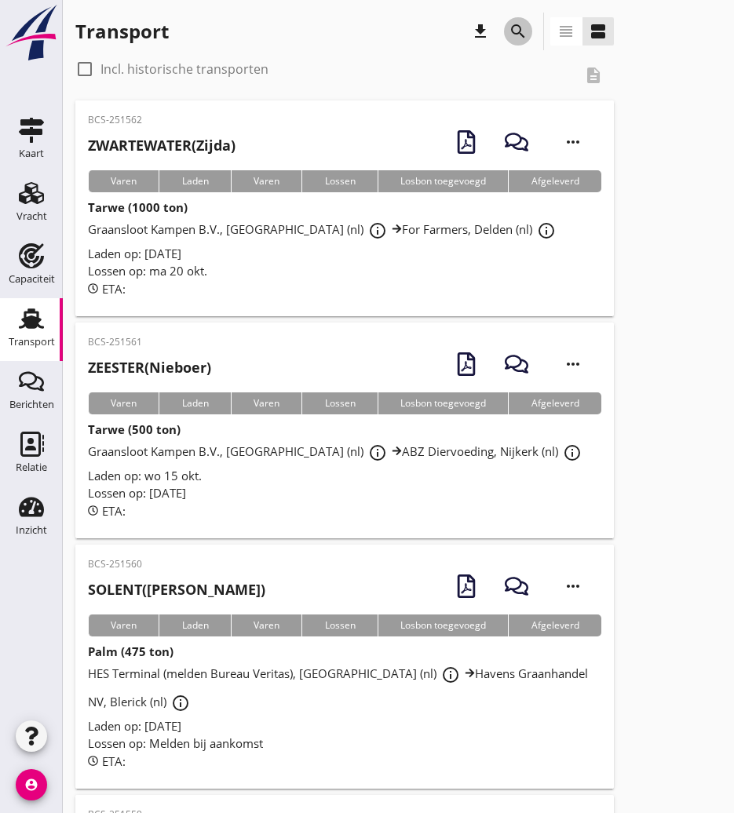
click at [520, 32] on icon "search" at bounding box center [518, 31] width 19 height 19
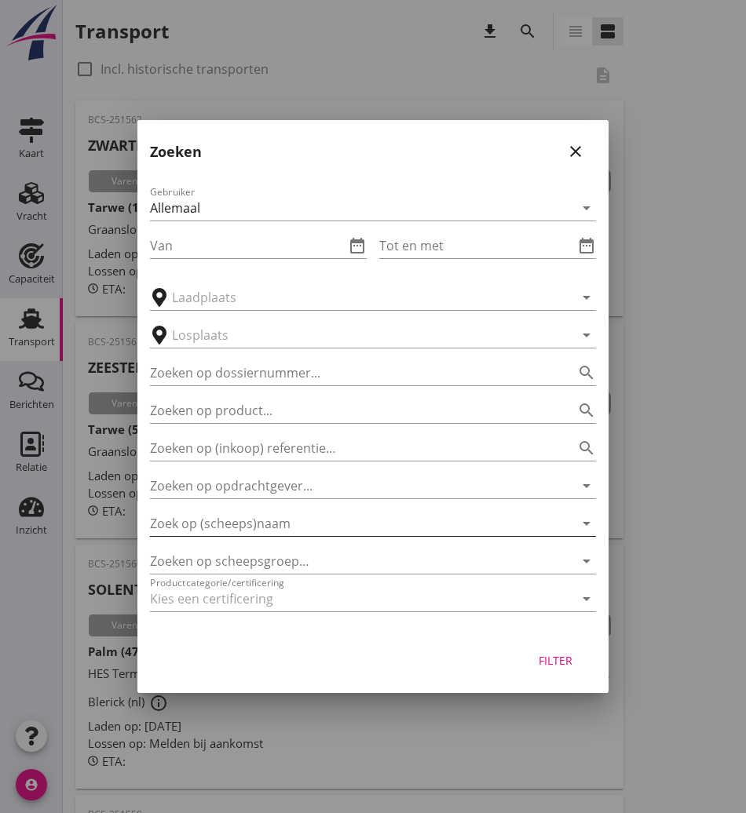
click at [242, 523] on input "Zoek op (scheeps)naam" at bounding box center [351, 523] width 402 height 25
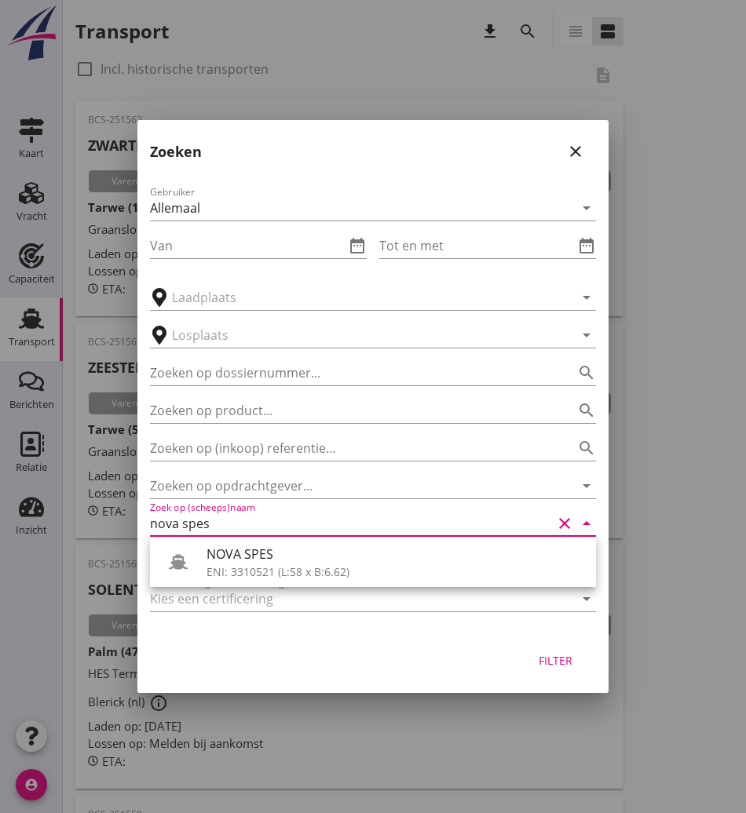
click at [238, 553] on div "NOVA SPES" at bounding box center [394, 554] width 377 height 19
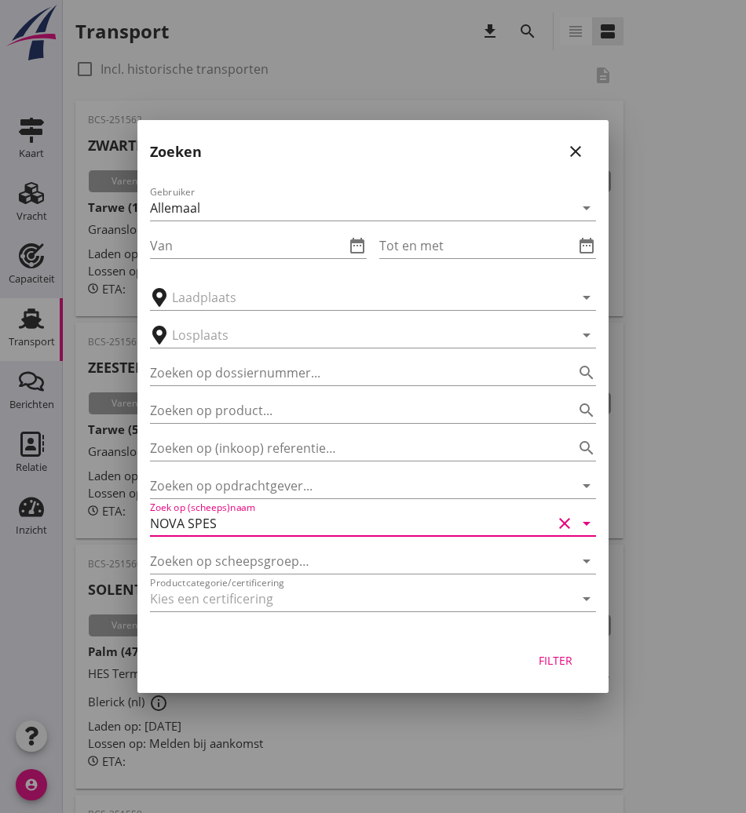
click at [550, 658] on div "Filter" at bounding box center [555, 660] width 44 height 16
type input "NOVA SPES"
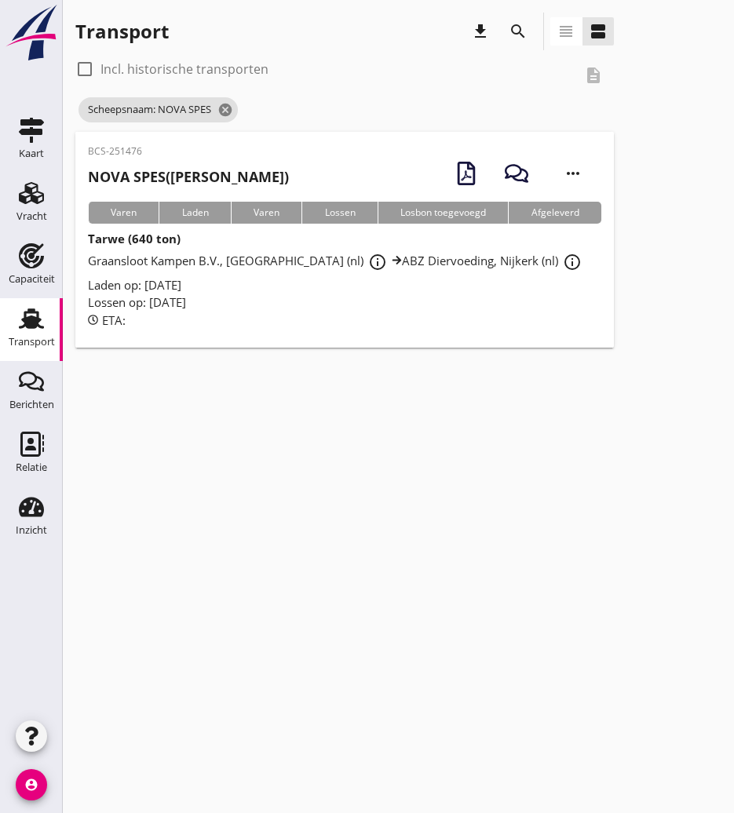
click at [591, 680] on div "cancel You are impersonating another user. Transport download search view_headl…" at bounding box center [398, 406] width 671 height 813
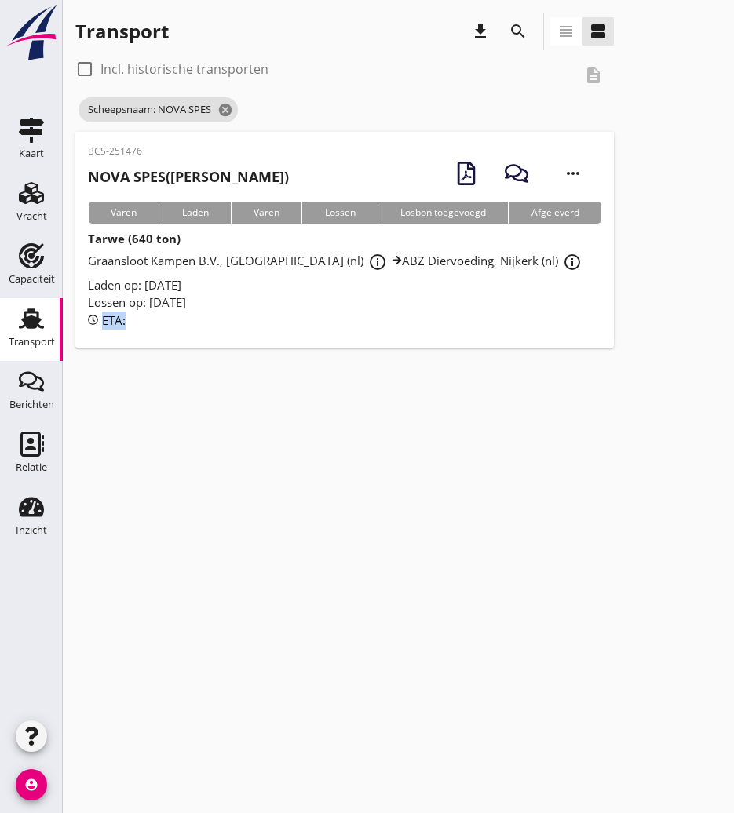
click at [591, 680] on div "cancel You are impersonating another user. Transport download search view_headl…" at bounding box center [398, 406] width 671 height 813
click at [266, 175] on div "BCS-251476 NOVA SPES (van Aken) more_horiz" at bounding box center [344, 172] width 513 height 57
